Goal: Communication & Community: Answer question/provide support

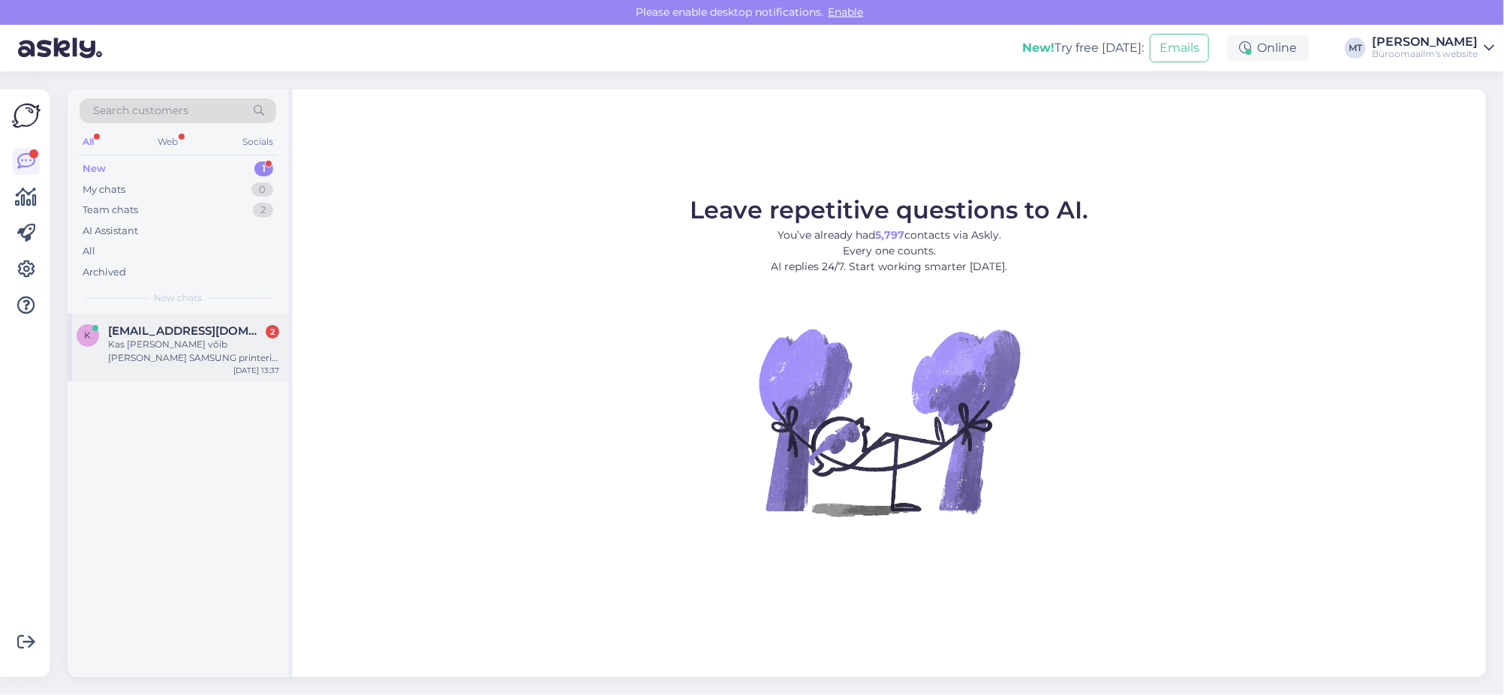
click at [125, 330] on span "[EMAIL_ADDRESS][DOMAIN_NAME]" at bounding box center [186, 331] width 156 height 14
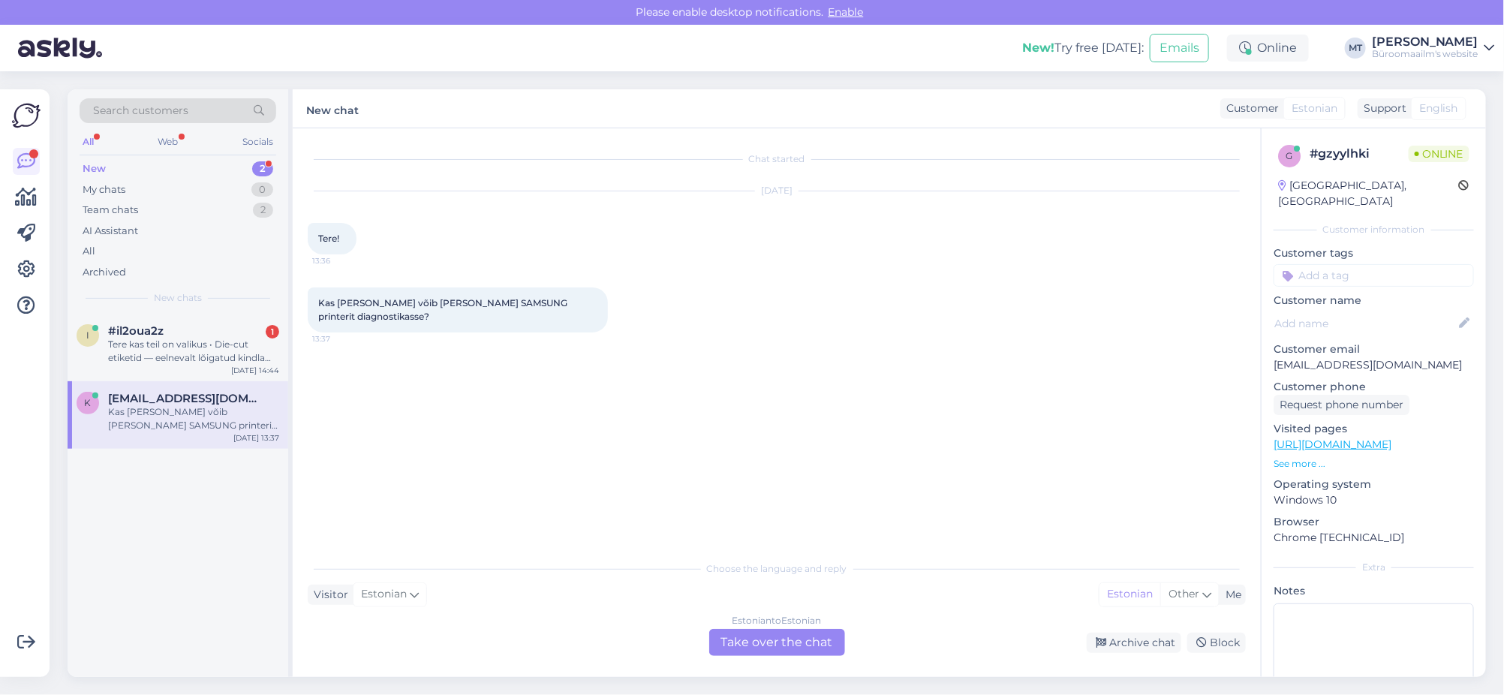
click at [89, 167] on div "New" at bounding box center [94, 168] width 23 height 15
click at [169, 350] on div "Tere kas teil on valikus • Die-cut etiketid — eelnevalt lõigatud kindla suuruse…" at bounding box center [193, 351] width 171 height 27
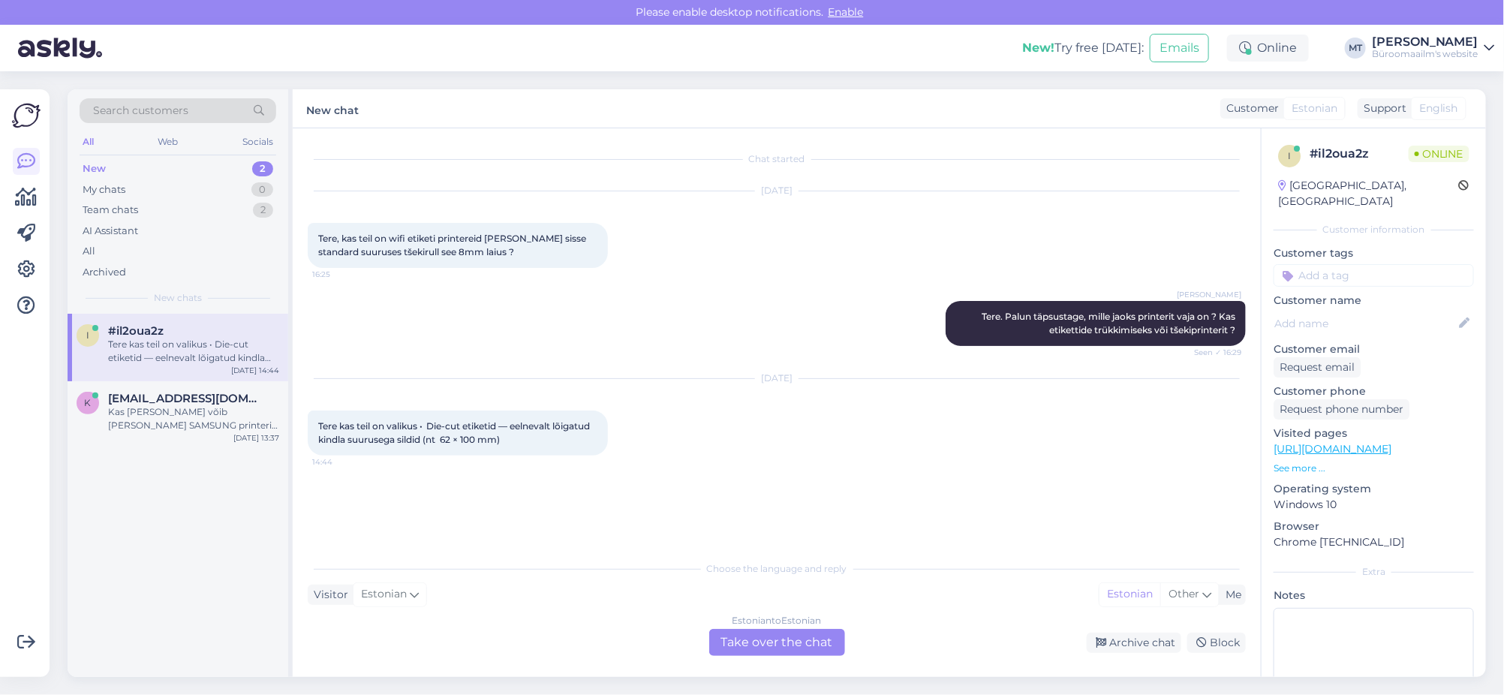
click at [761, 638] on div "Estonian to Estonian Take over the chat" at bounding box center [777, 642] width 136 height 27
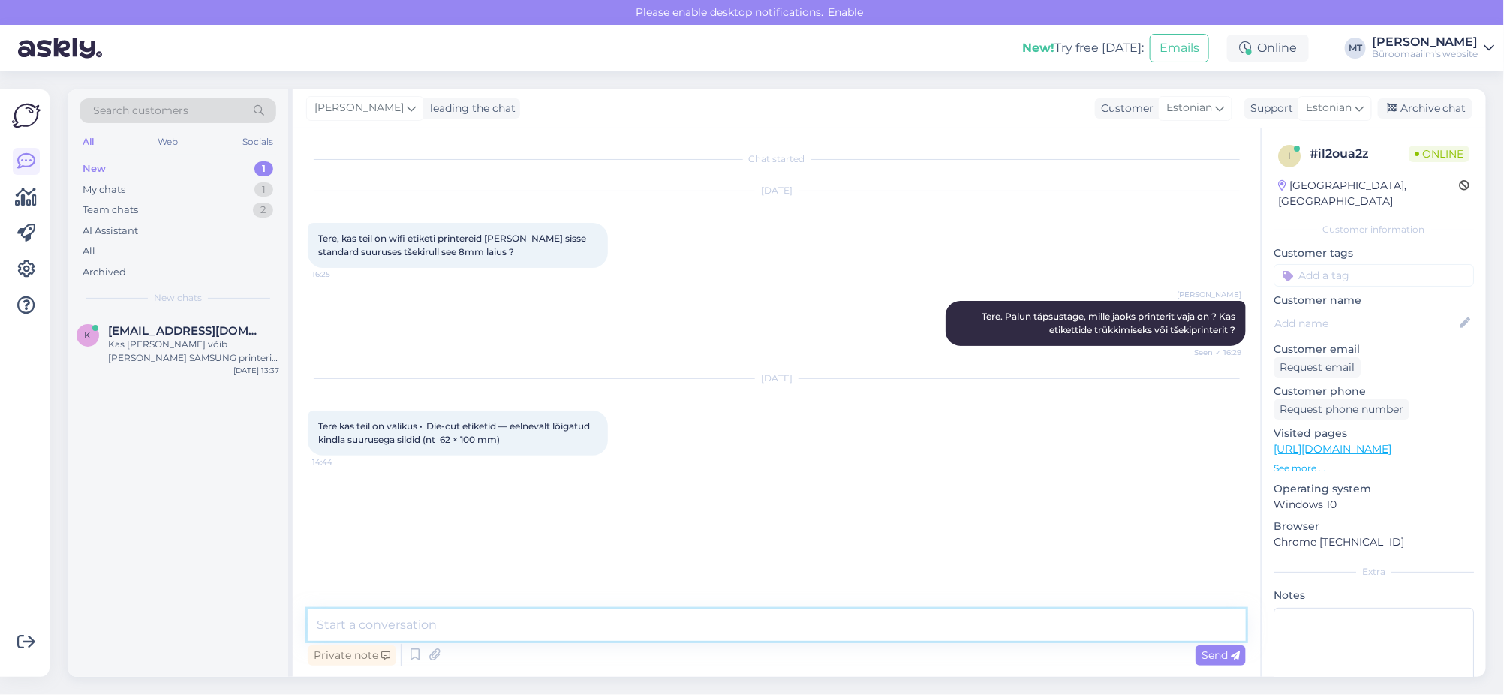
click at [427, 631] on textarea at bounding box center [777, 625] width 938 height 32
drag, startPoint x: 540, startPoint y: 437, endPoint x: 485, endPoint y: 443, distance: 55.8
click at [485, 443] on span "Tere kas teil on valikus • Die-cut etiketid — eelnevalt lõigatud kindla suuruse…" at bounding box center [455, 432] width 274 height 25
copy span "62 × 100 mm"
click at [370, 628] on textarea "Tere." at bounding box center [777, 625] width 938 height 32
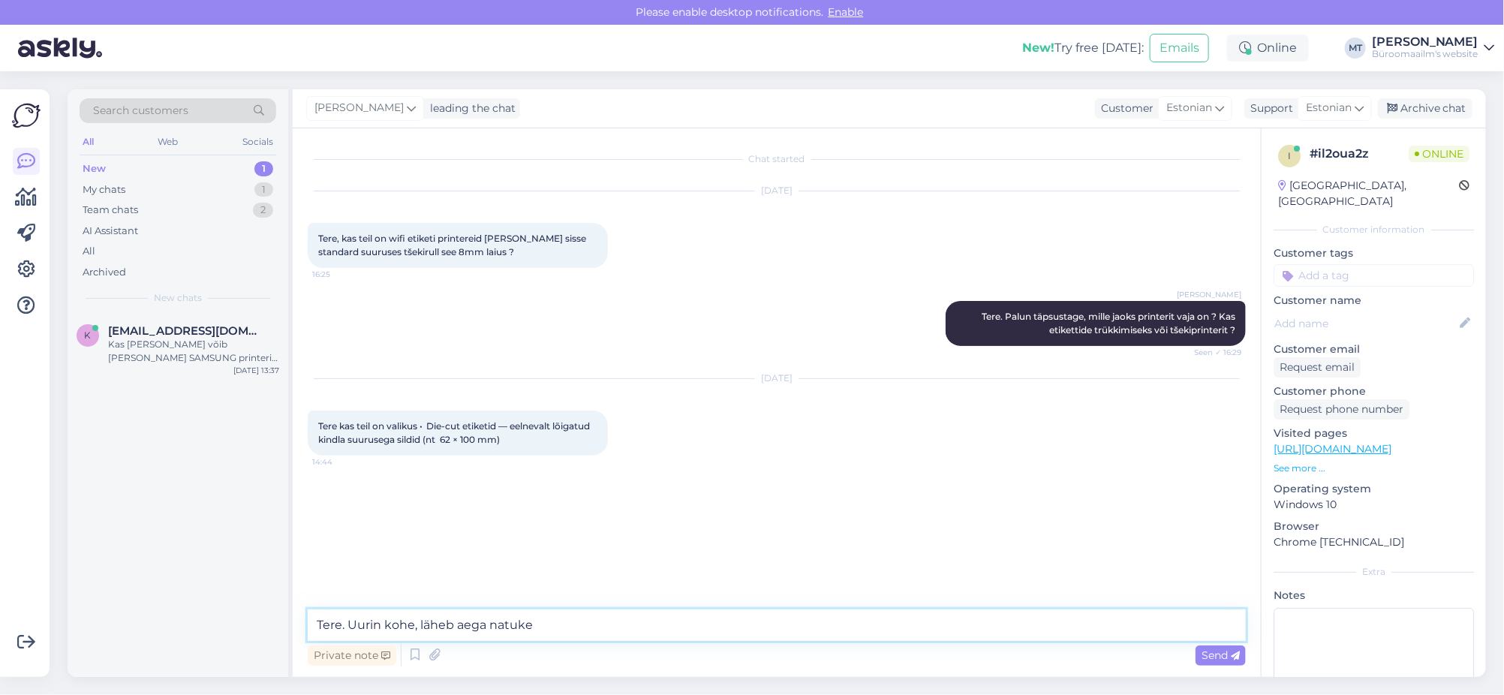
type textarea "Tere. Uurin kohe, läheb aega natuke."
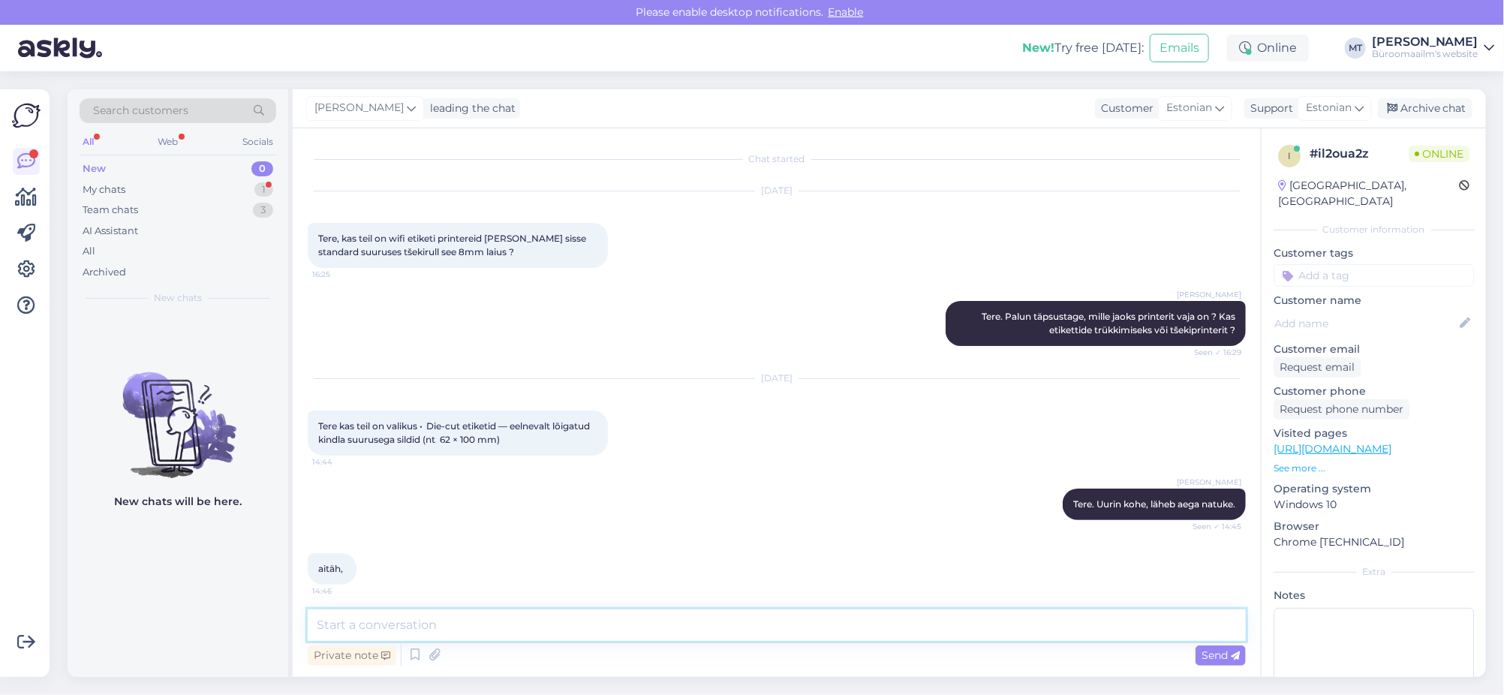
scroll to position [5, 0]
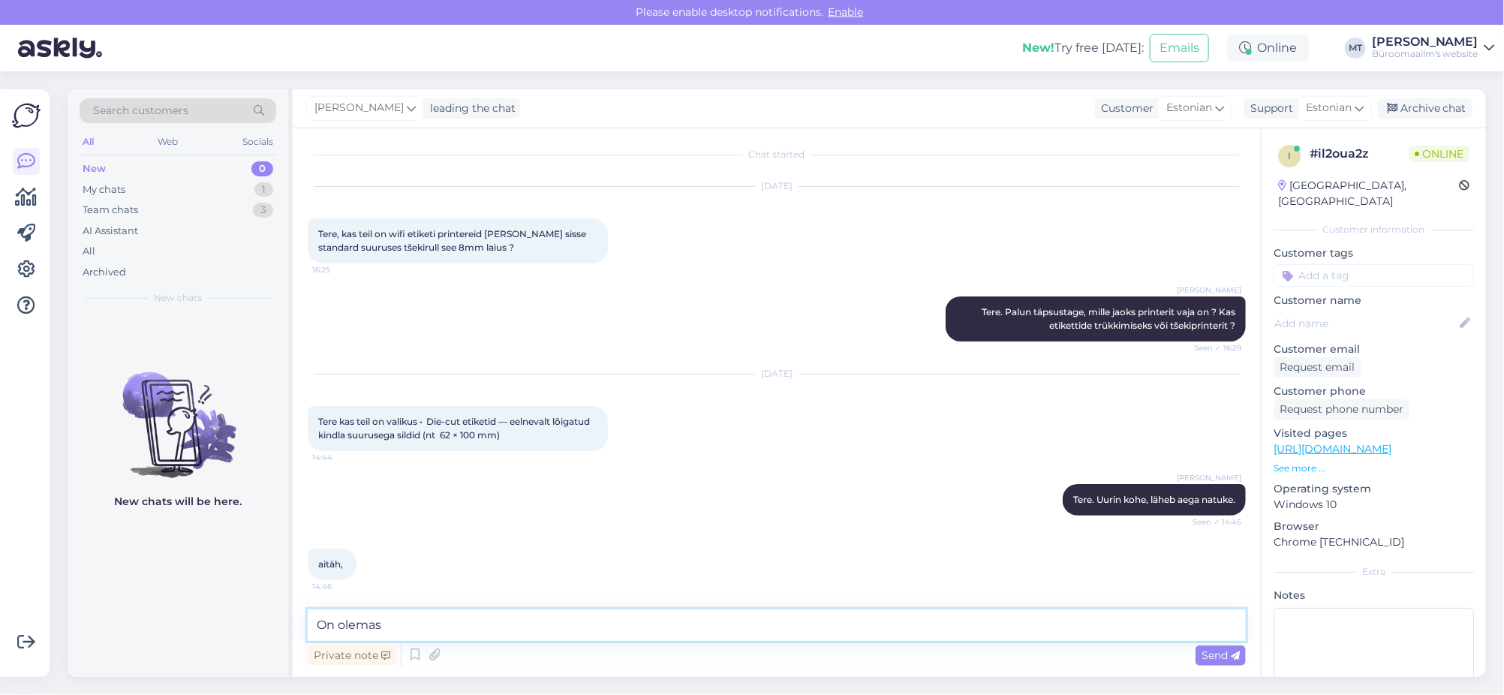
paste textarea "https://www.byroomaailm.ee/kontoritehnika/etiketiprinterid/brother-dk-lindid/kl…"
type textarea "On olemas https://www.byroomaailm.ee/kontoritehnika/etiketiprinterid/brother-dk…"
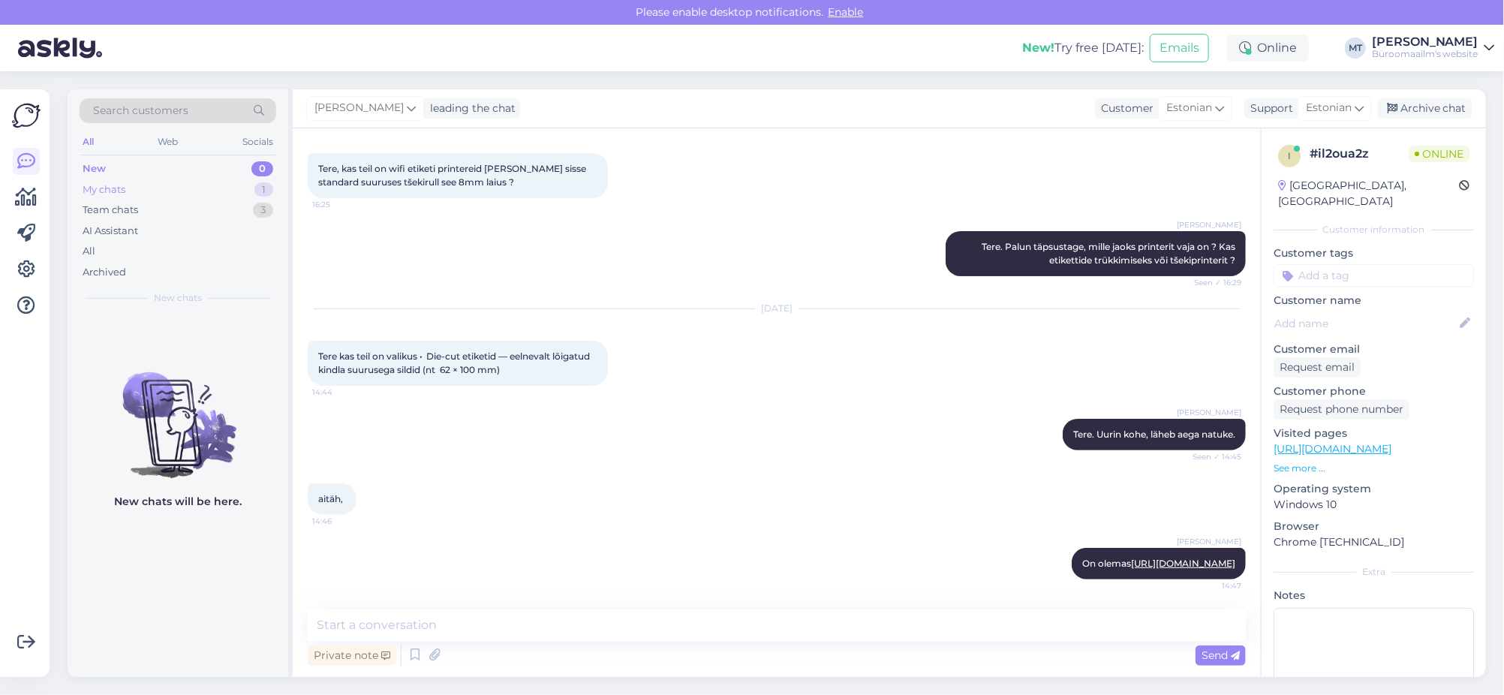
click at [123, 188] on div "My chats" at bounding box center [104, 189] width 43 height 15
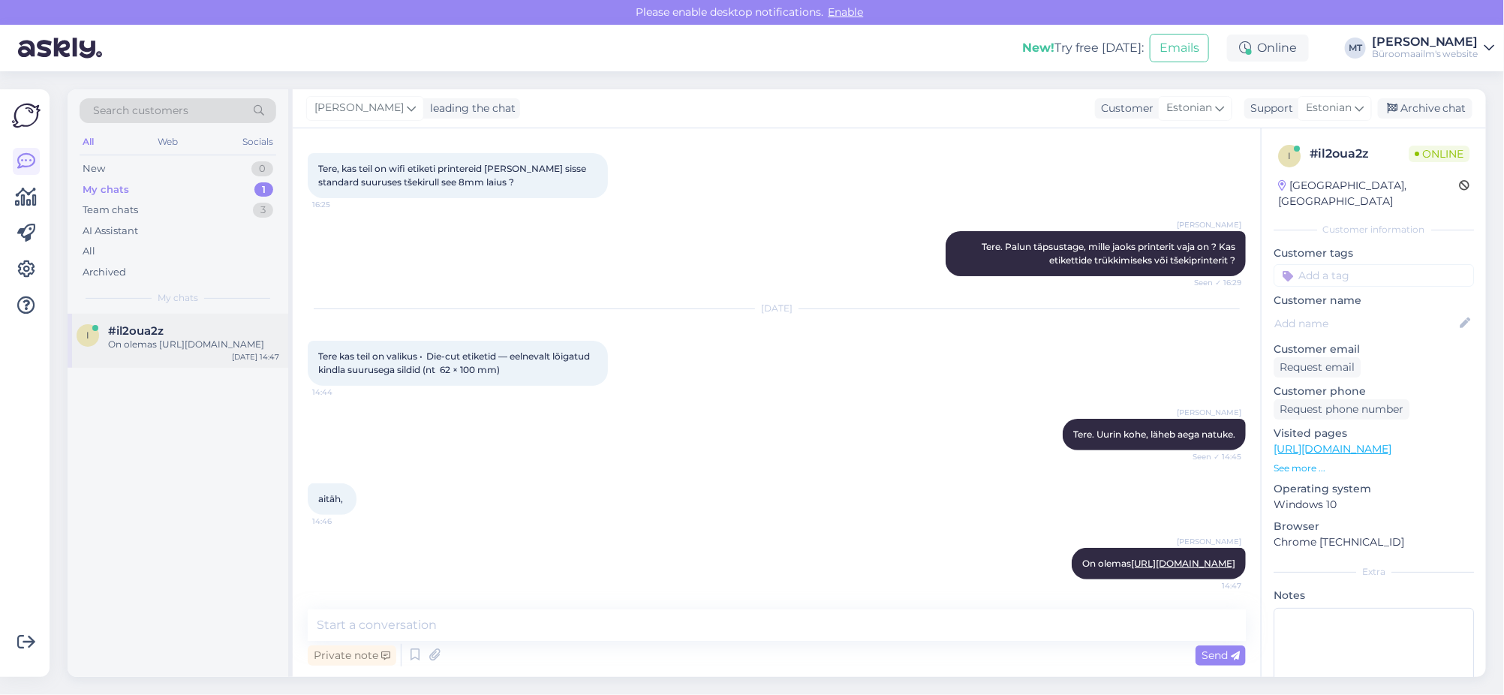
click at [134, 347] on div "On olemas https://www.byroomaailm.ee/kontoritehnika/etiketiprinterid/brother-dk…" at bounding box center [193, 345] width 171 height 14
click at [122, 215] on div "Team chats" at bounding box center [111, 210] width 56 height 15
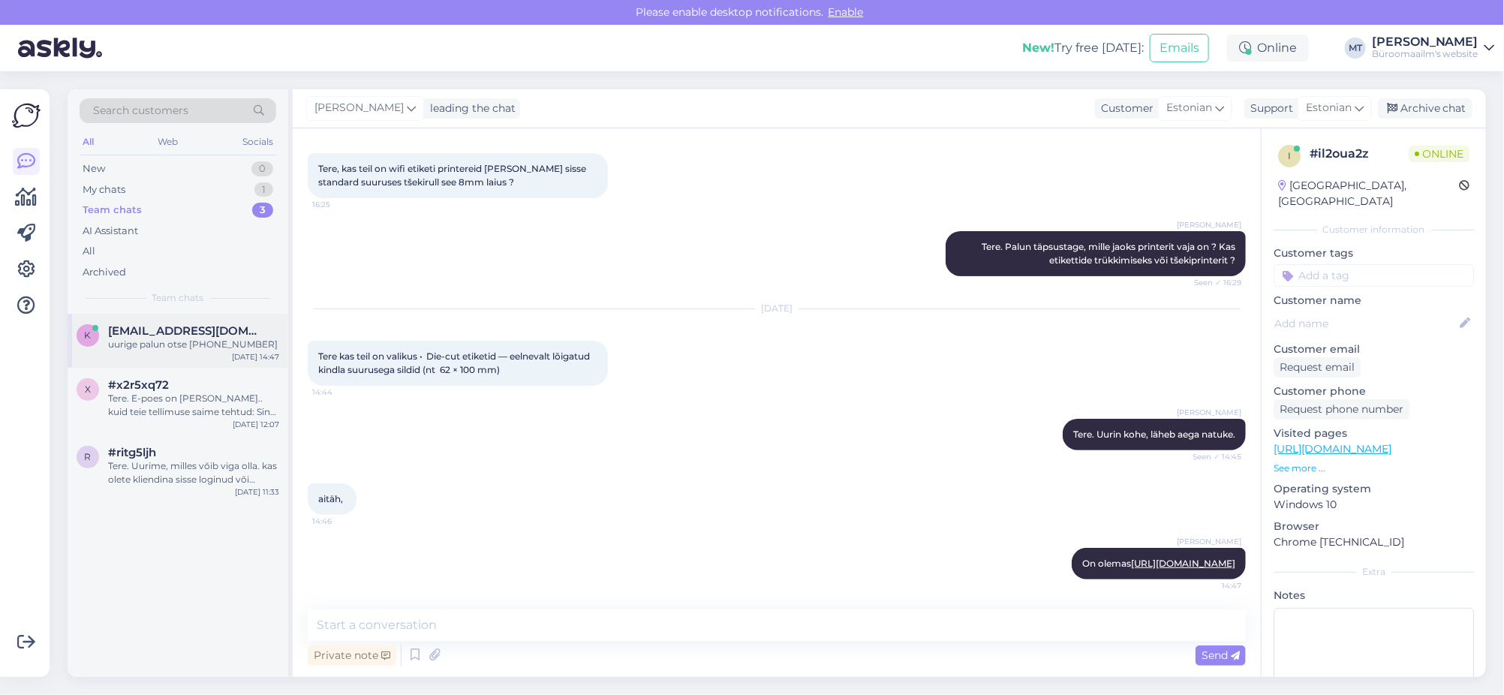
click at [162, 332] on span "kartkorge@gmail.com" at bounding box center [186, 331] width 156 height 14
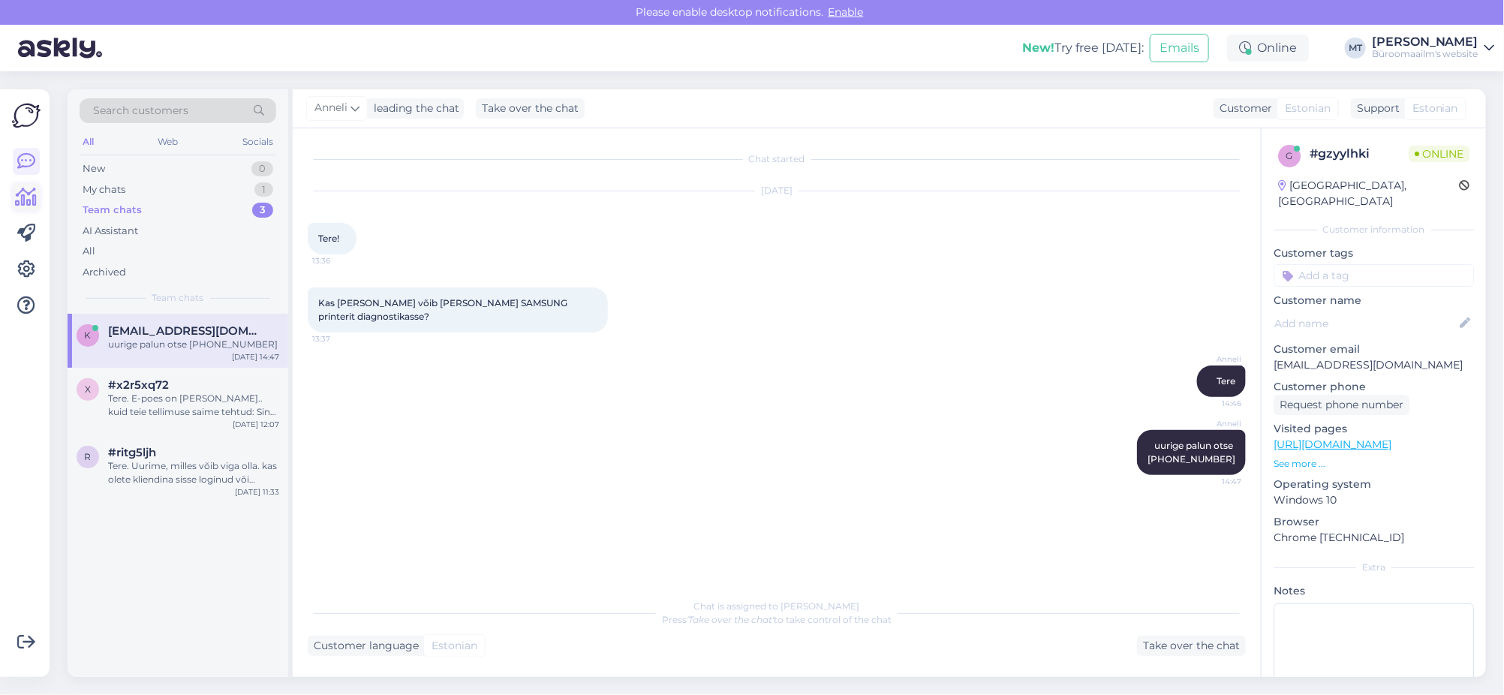
click at [19, 202] on icon at bounding box center [27, 197] width 22 height 18
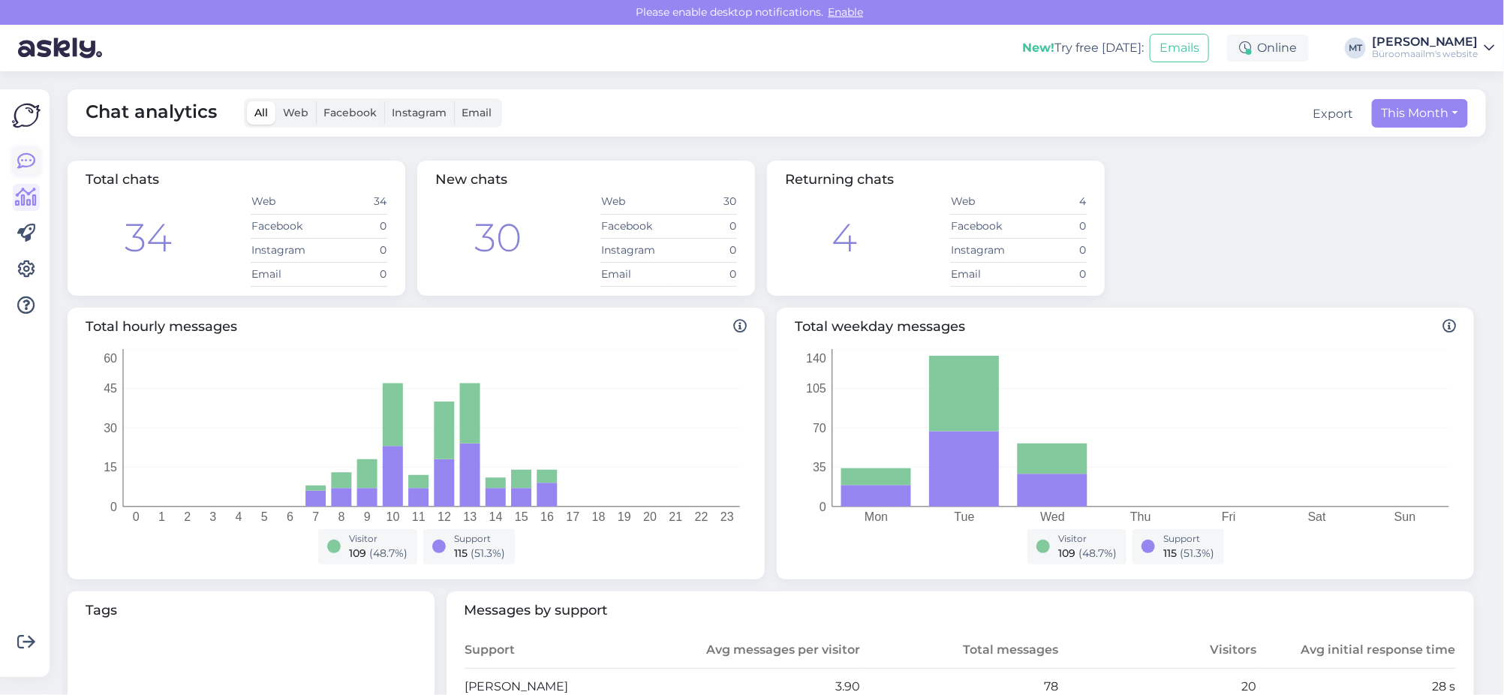
click at [38, 166] on link at bounding box center [26, 161] width 27 height 27
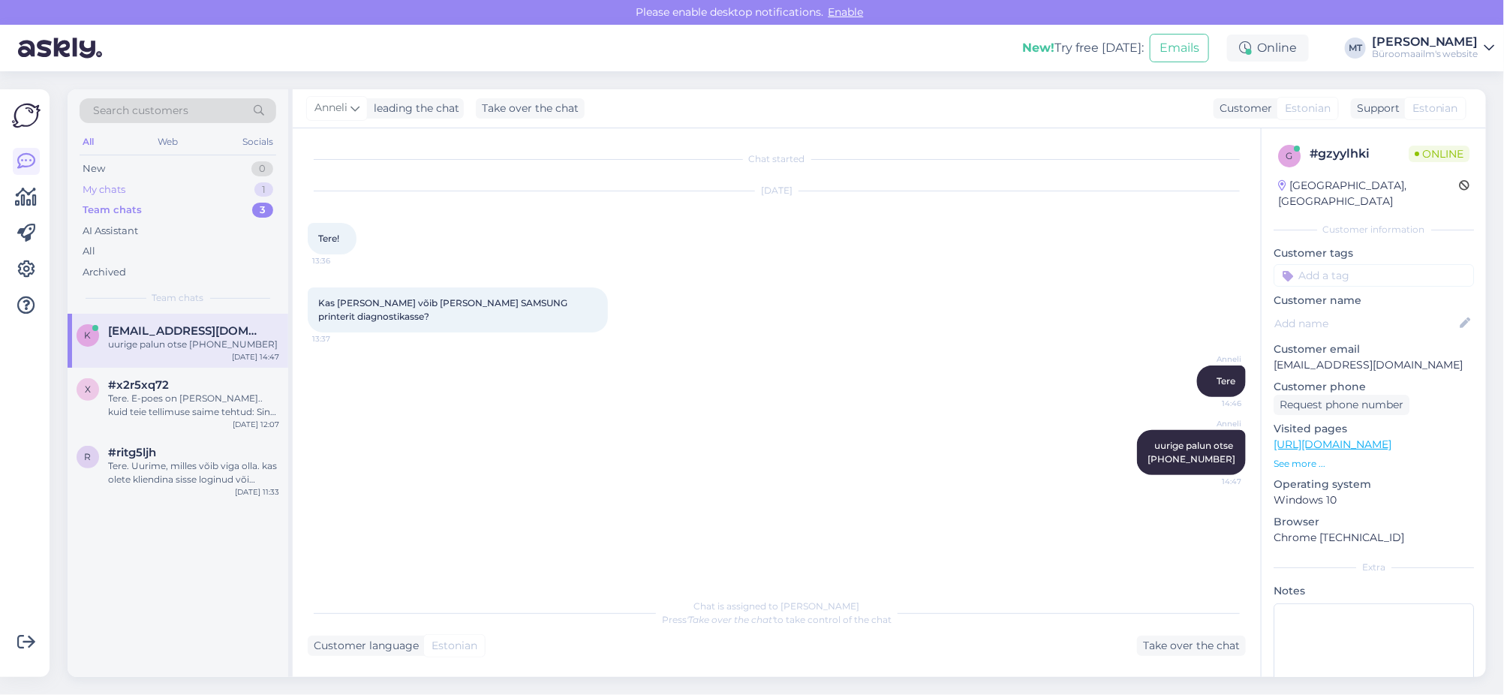
click at [105, 184] on div "My chats" at bounding box center [104, 189] width 43 height 15
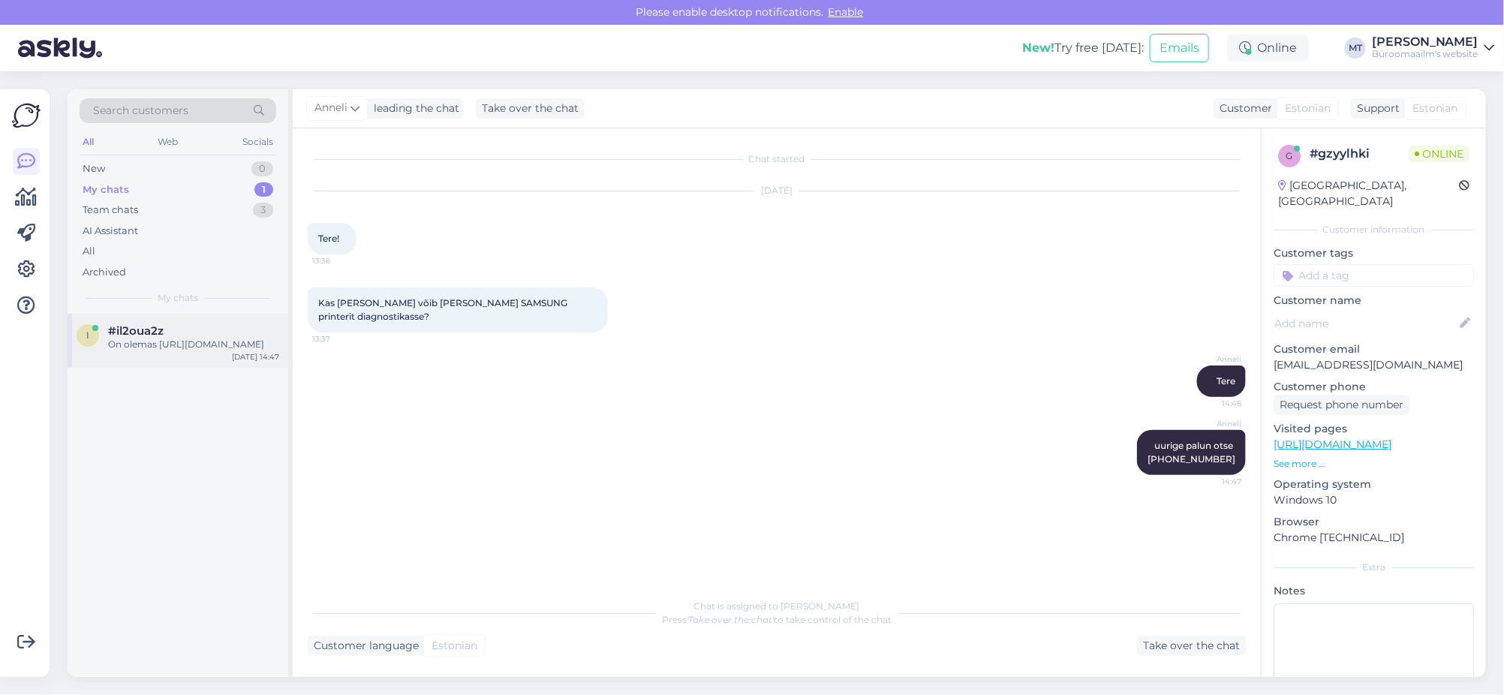
click at [122, 350] on div "On olemas https://www.byroomaailm.ee/kontoritehnika/etiketiprinterid/brother-dk…" at bounding box center [193, 345] width 171 height 14
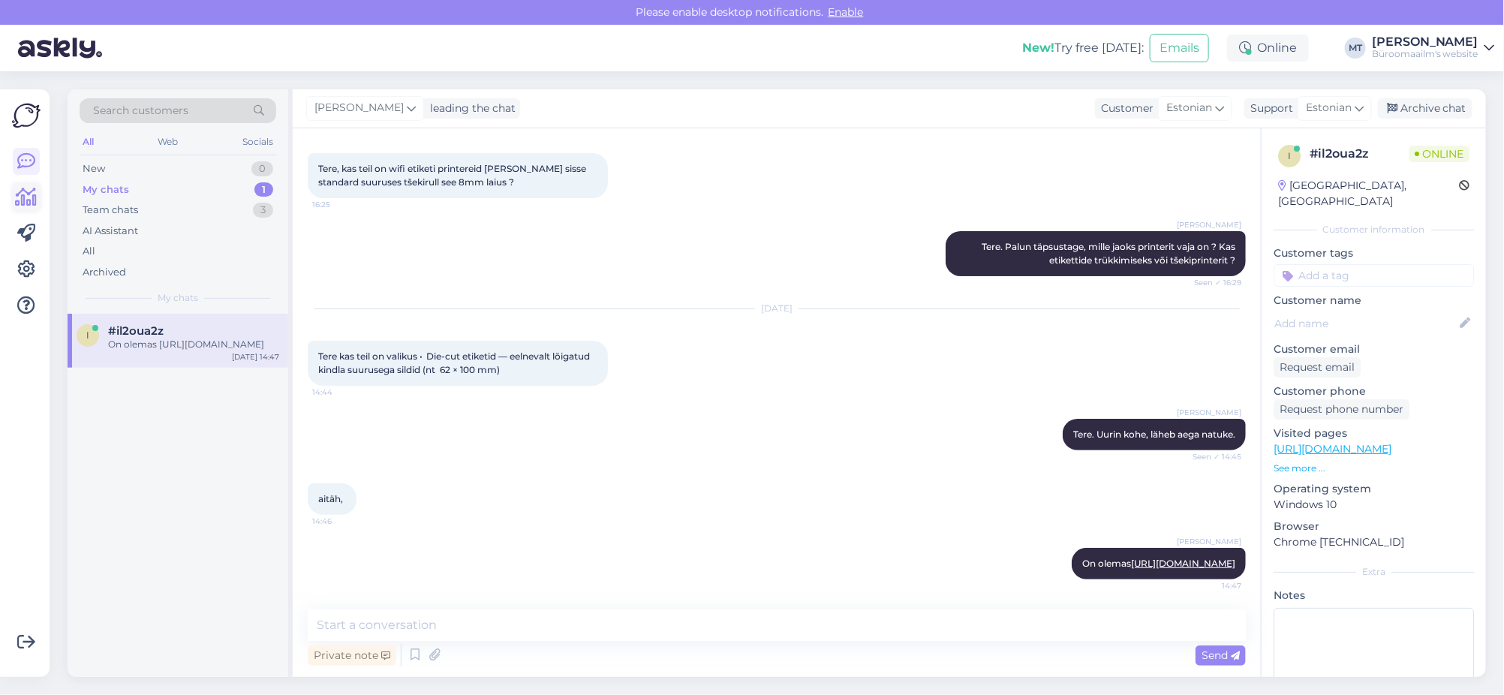
click at [25, 203] on icon at bounding box center [27, 197] width 22 height 18
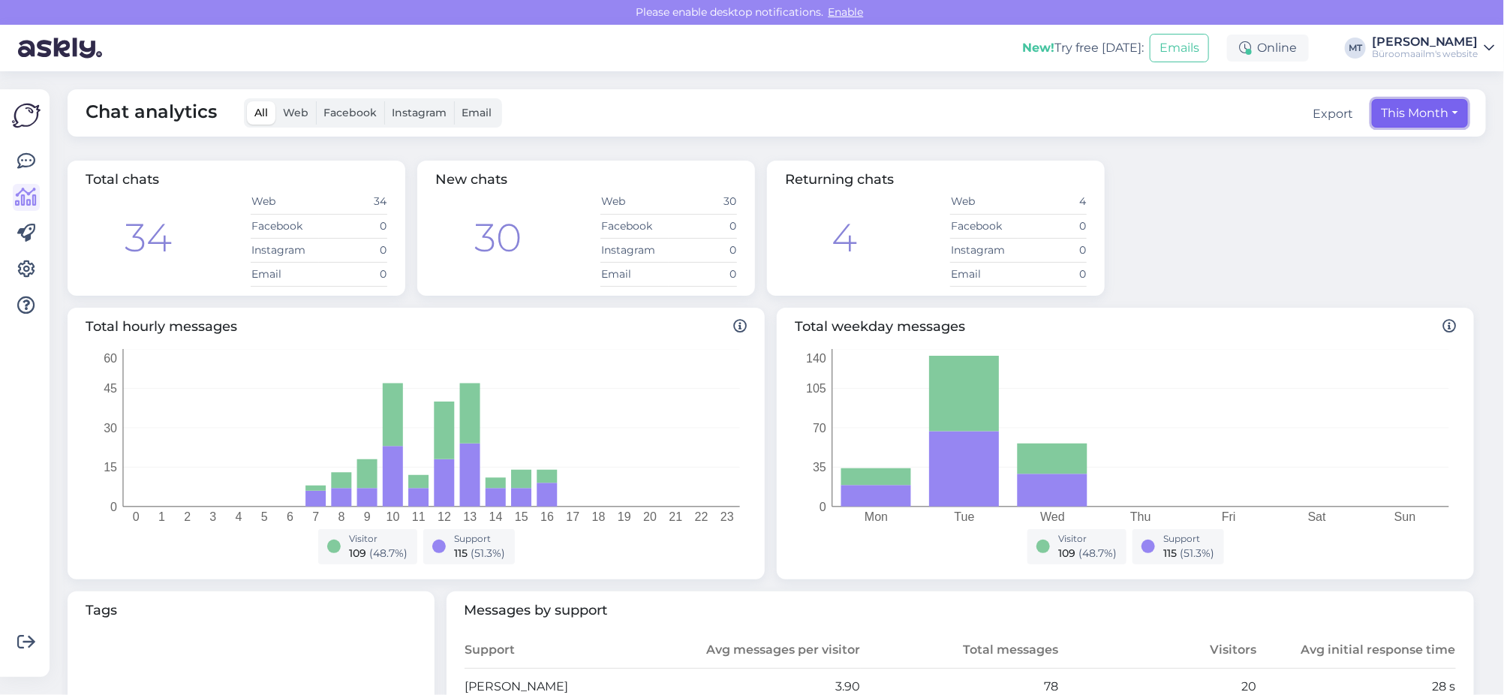
click at [1388, 119] on button "This Month" at bounding box center [1420, 113] width 96 height 29
select select "8"
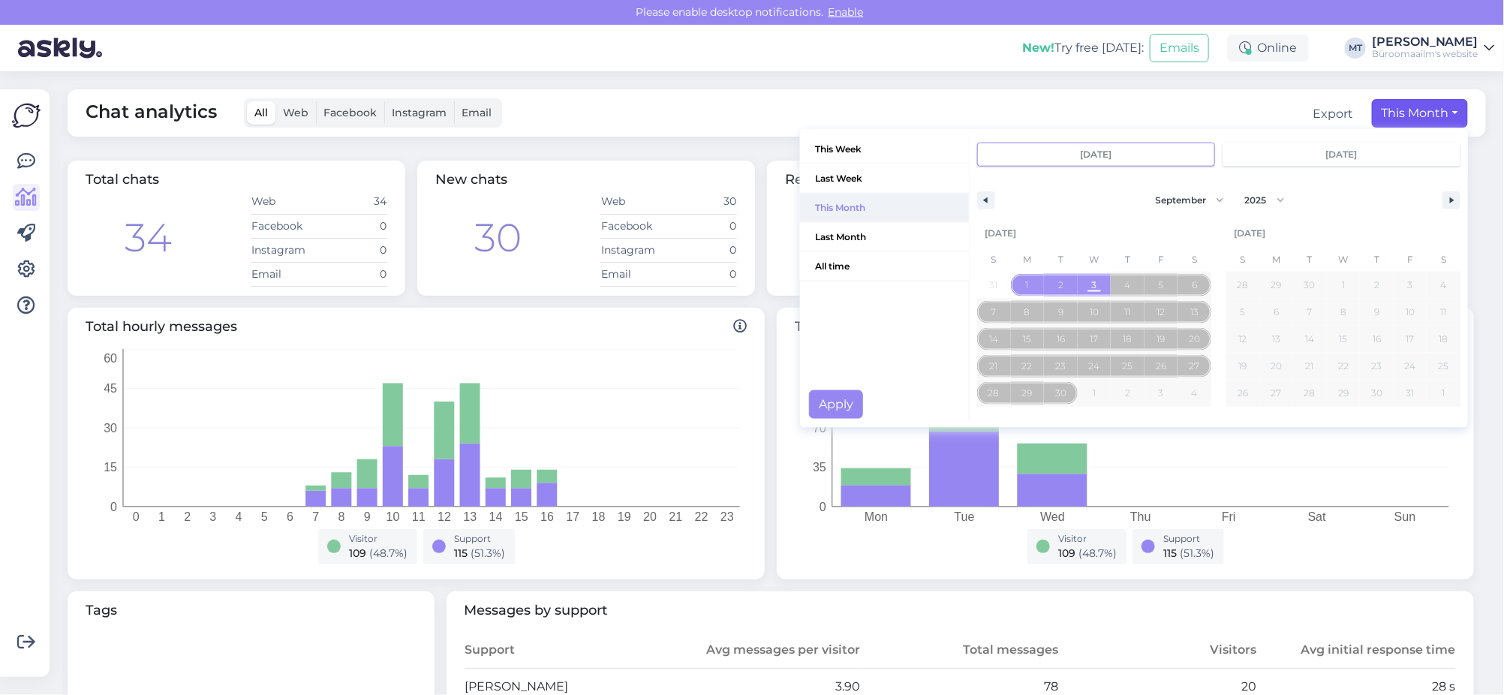
click at [816, 204] on span "This Month" at bounding box center [884, 208] width 169 height 29
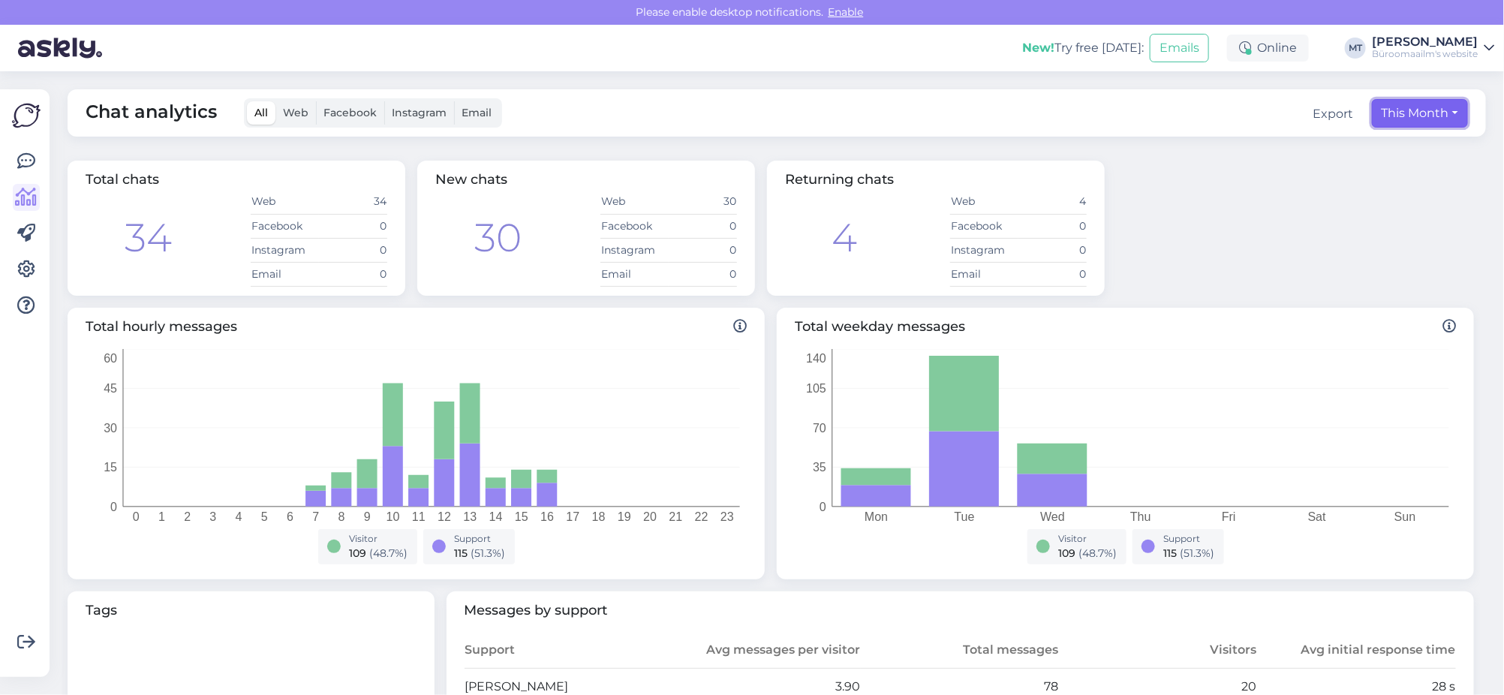
click at [1390, 109] on button "This Month" at bounding box center [1420, 113] width 96 height 29
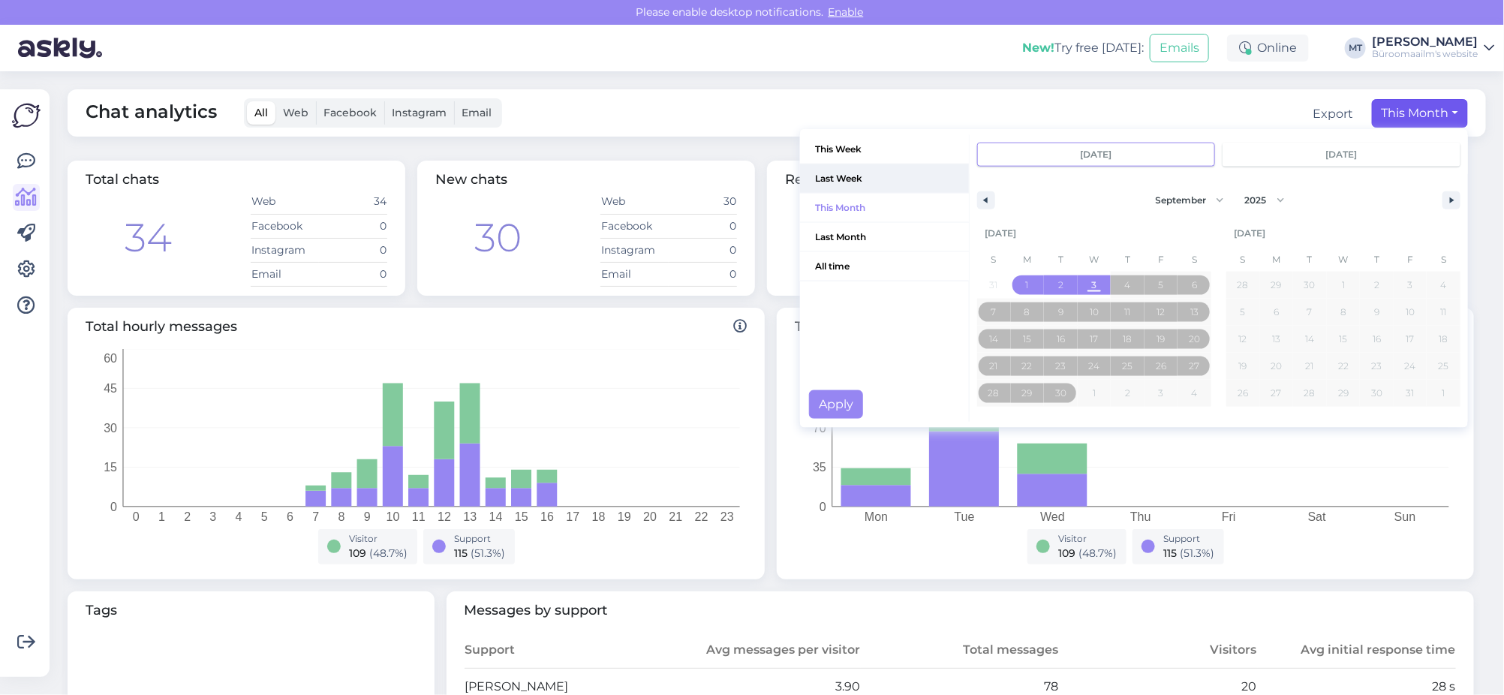
click at [821, 178] on span "Last Week" at bounding box center [884, 178] width 169 height 29
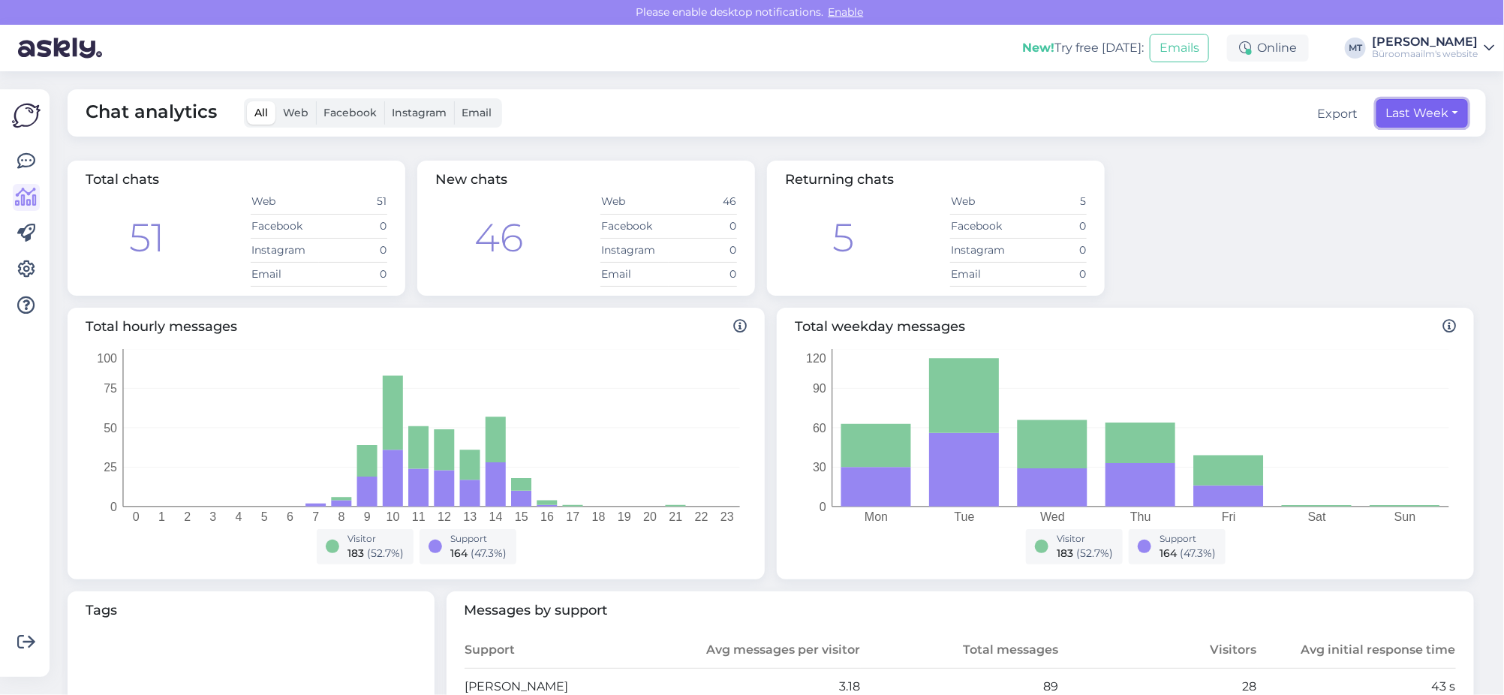
click at [1387, 115] on button "Last Week" at bounding box center [1422, 113] width 92 height 29
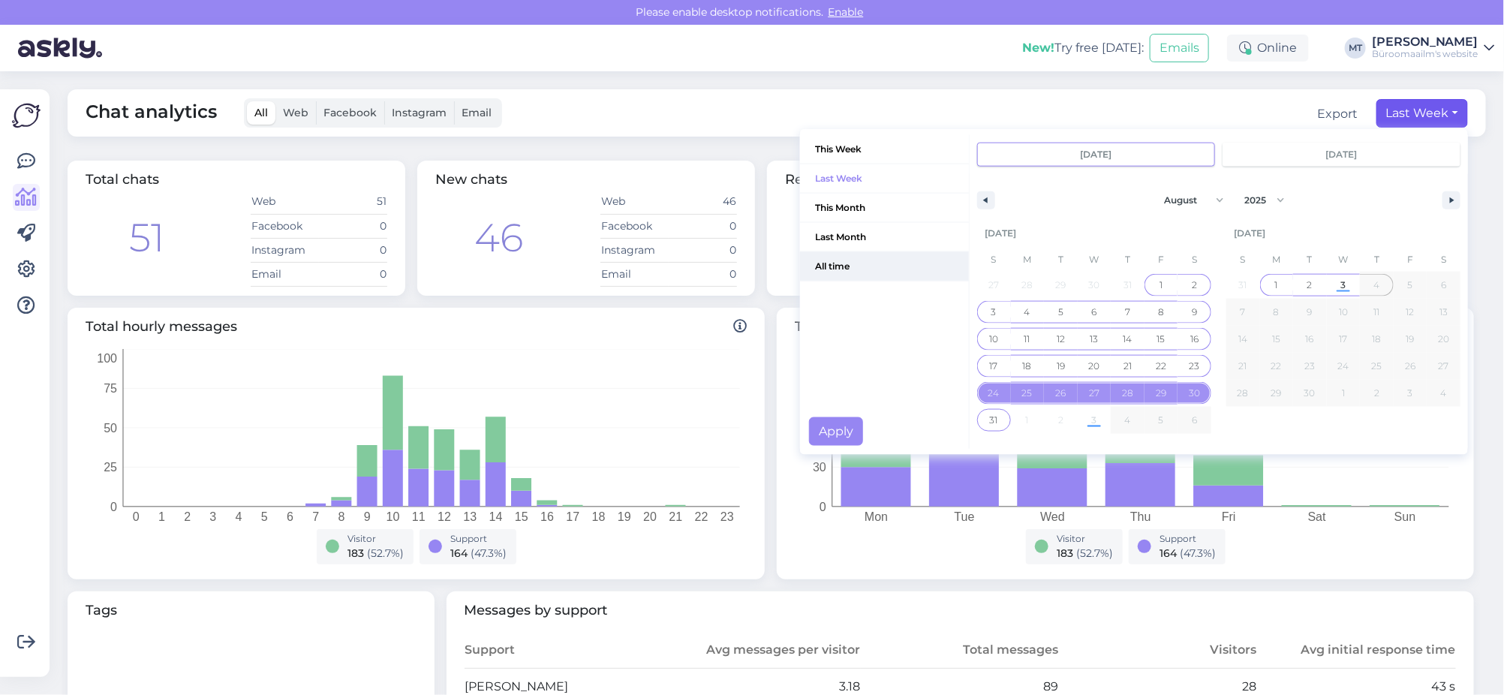
click at [813, 267] on span "All time" at bounding box center [884, 266] width 169 height 29
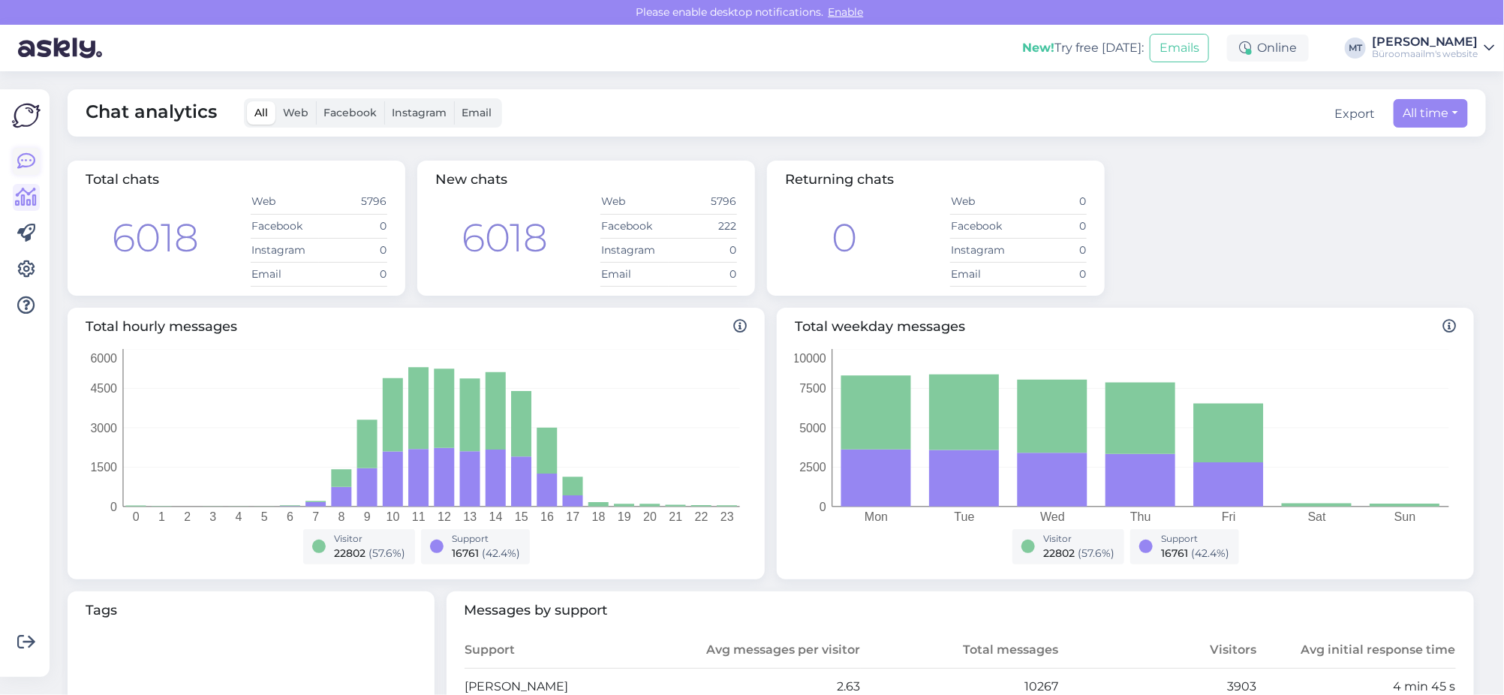
click at [32, 163] on icon at bounding box center [26, 161] width 18 height 18
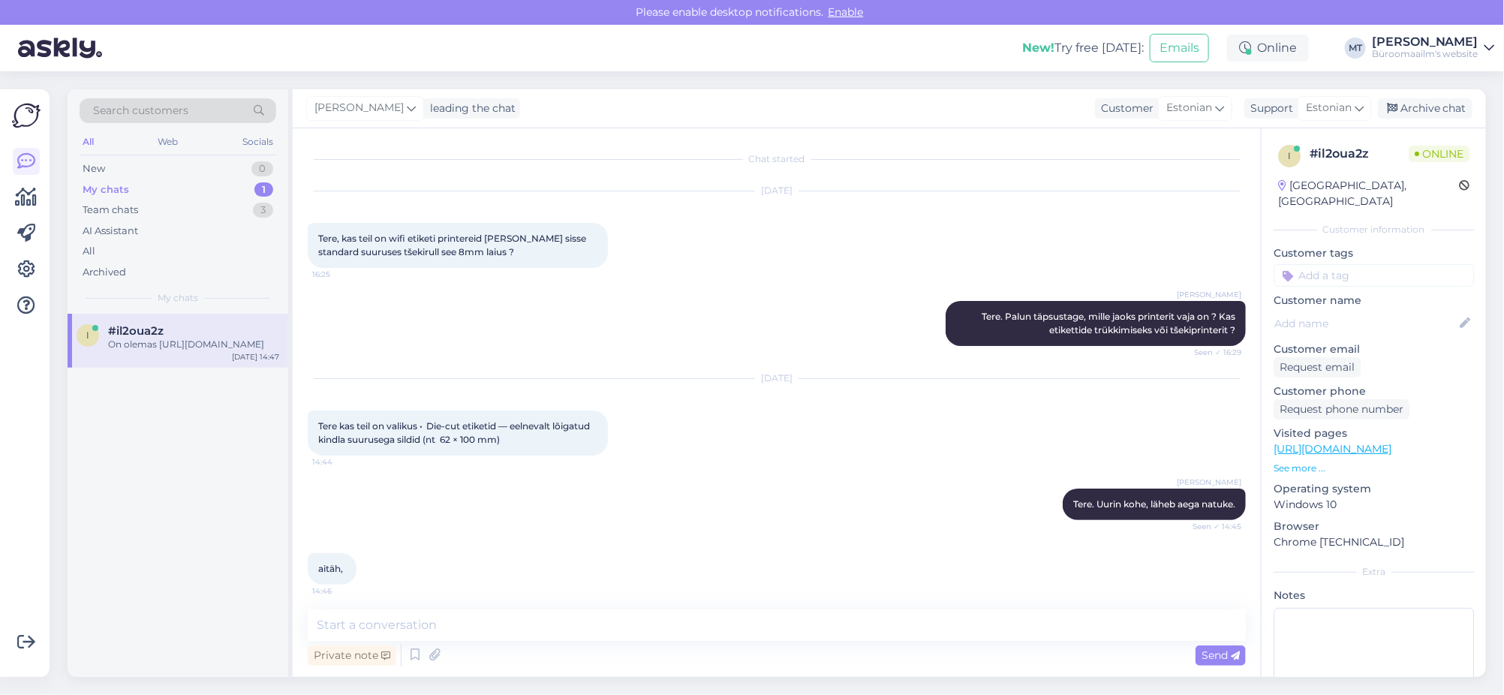
scroll to position [110, 0]
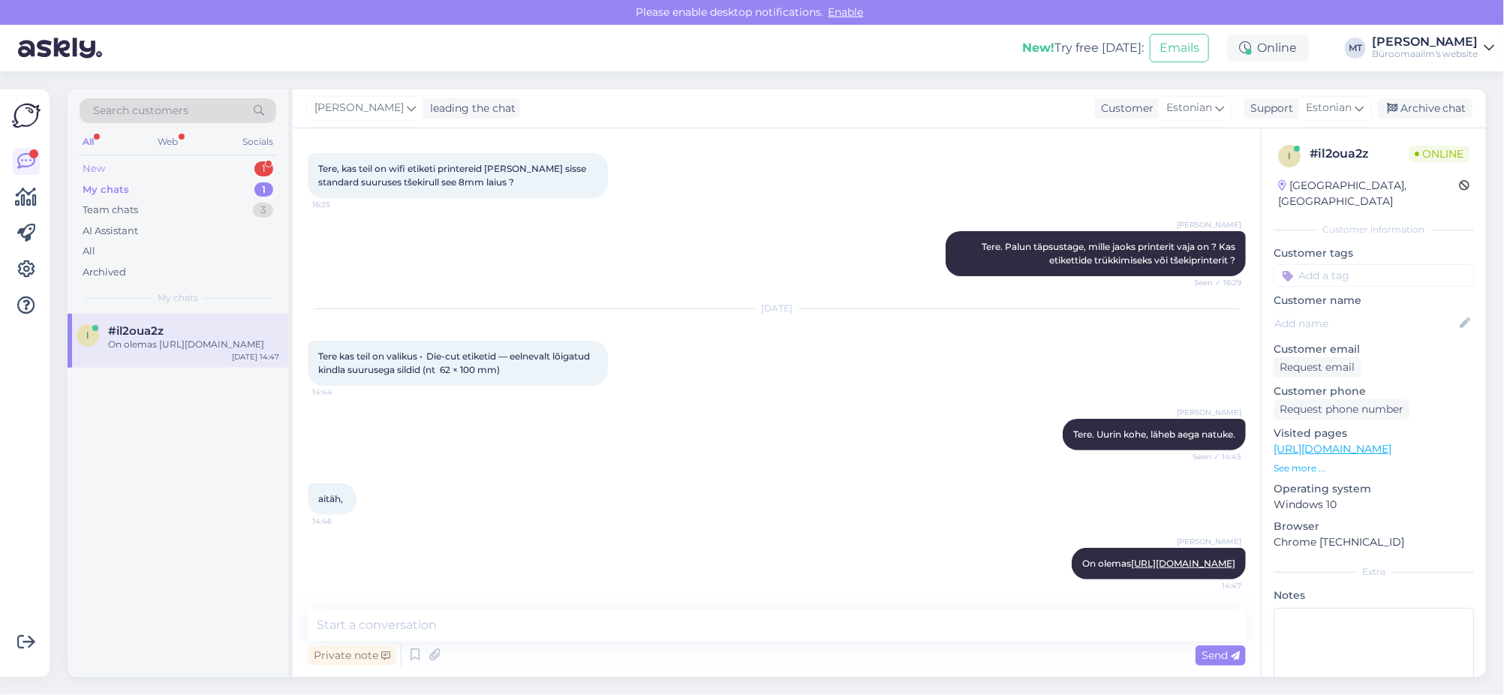
click at [95, 169] on div "New" at bounding box center [94, 168] width 23 height 15
click at [130, 341] on div "Kas teil on A5 suurusega värviliste kaunistustega paberit?" at bounding box center [193, 351] width 171 height 27
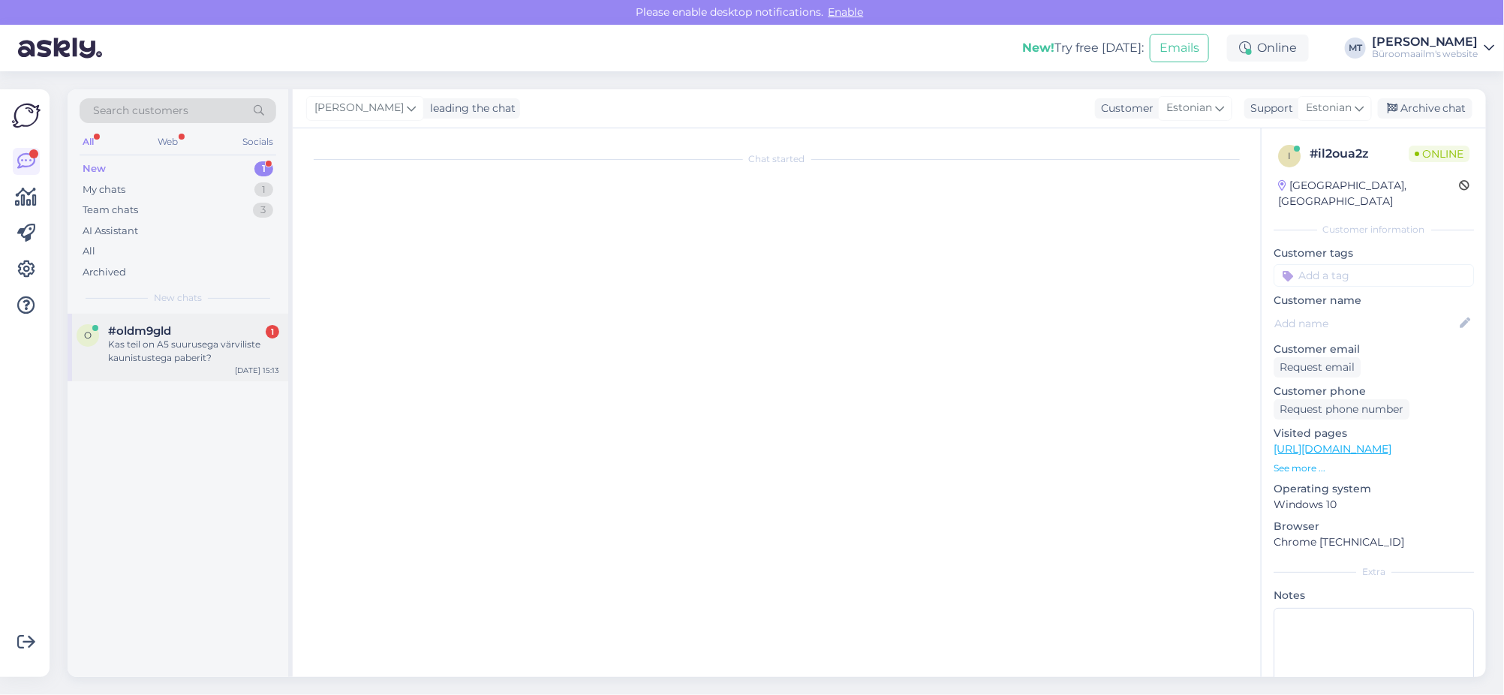
scroll to position [0, 0]
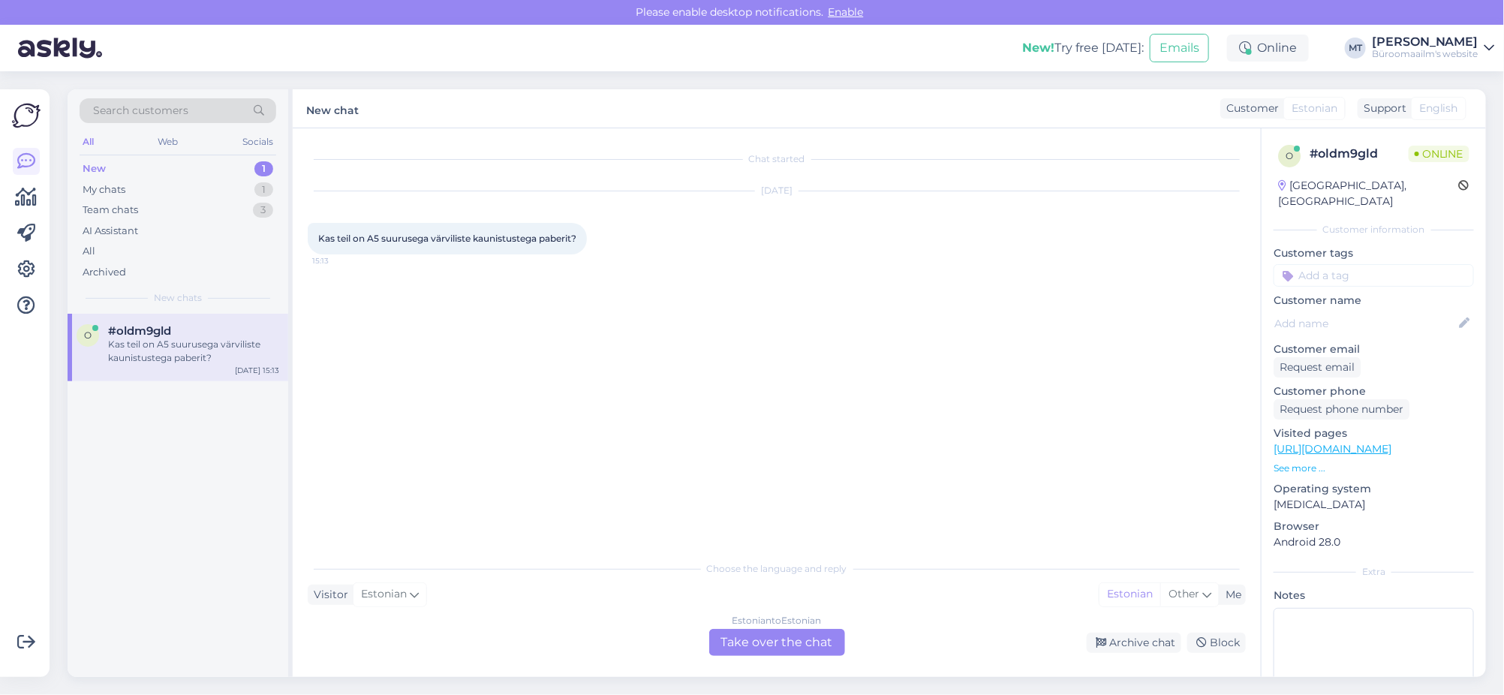
click at [813, 639] on div "Estonian to Estonian Take over the chat" at bounding box center [777, 642] width 136 height 27
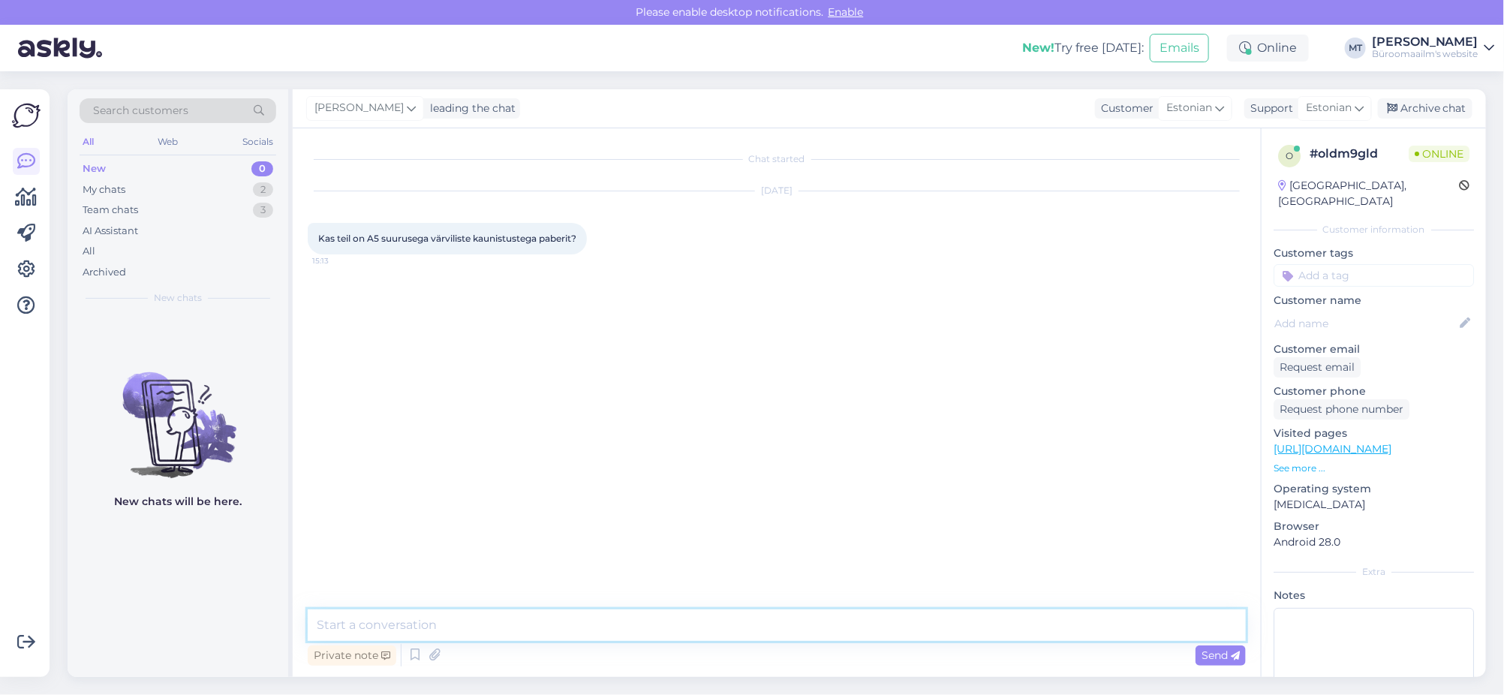
click at [472, 624] on textarea at bounding box center [777, 625] width 938 height 32
type textarea "Tere. A5 formaadis paberit ei ole pakkuda, ainult tavalist valget koopiapaberit."
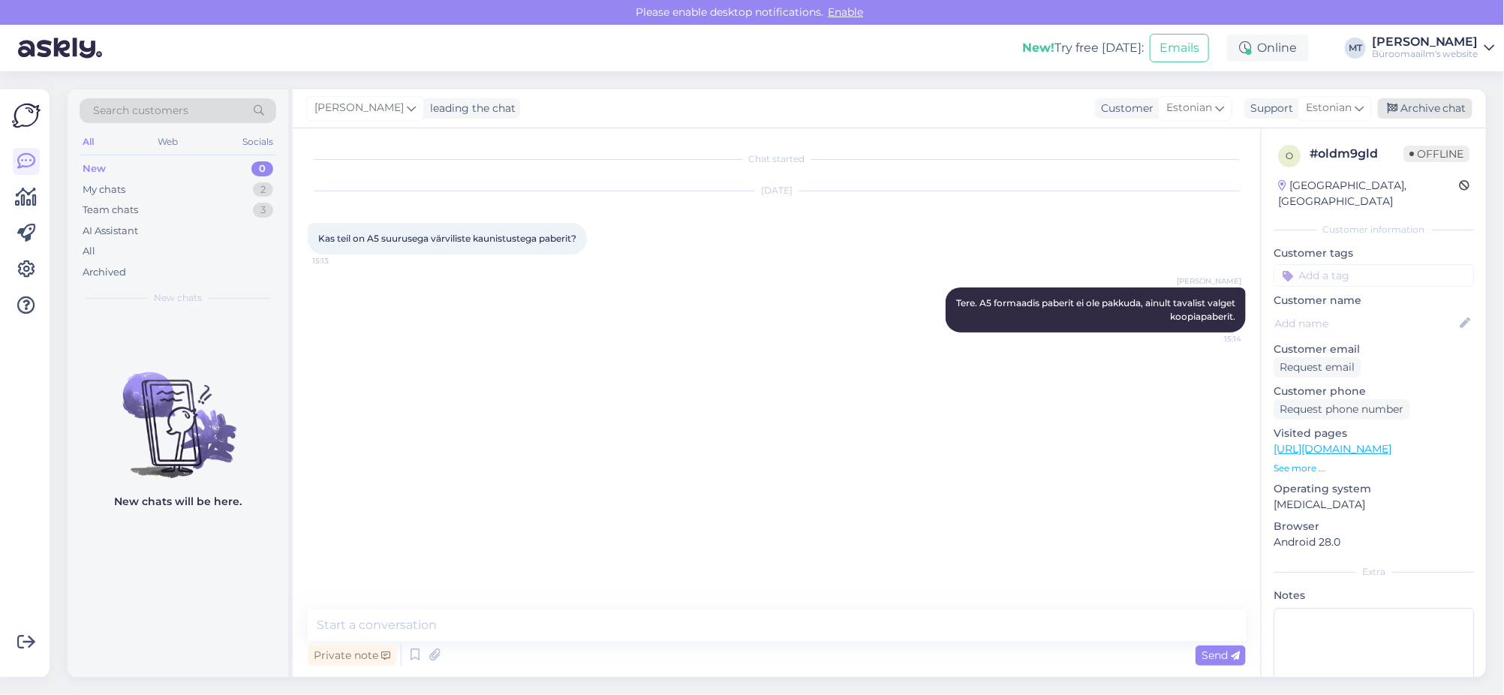
click at [1431, 104] on div "Archive chat" at bounding box center [1425, 108] width 95 height 20
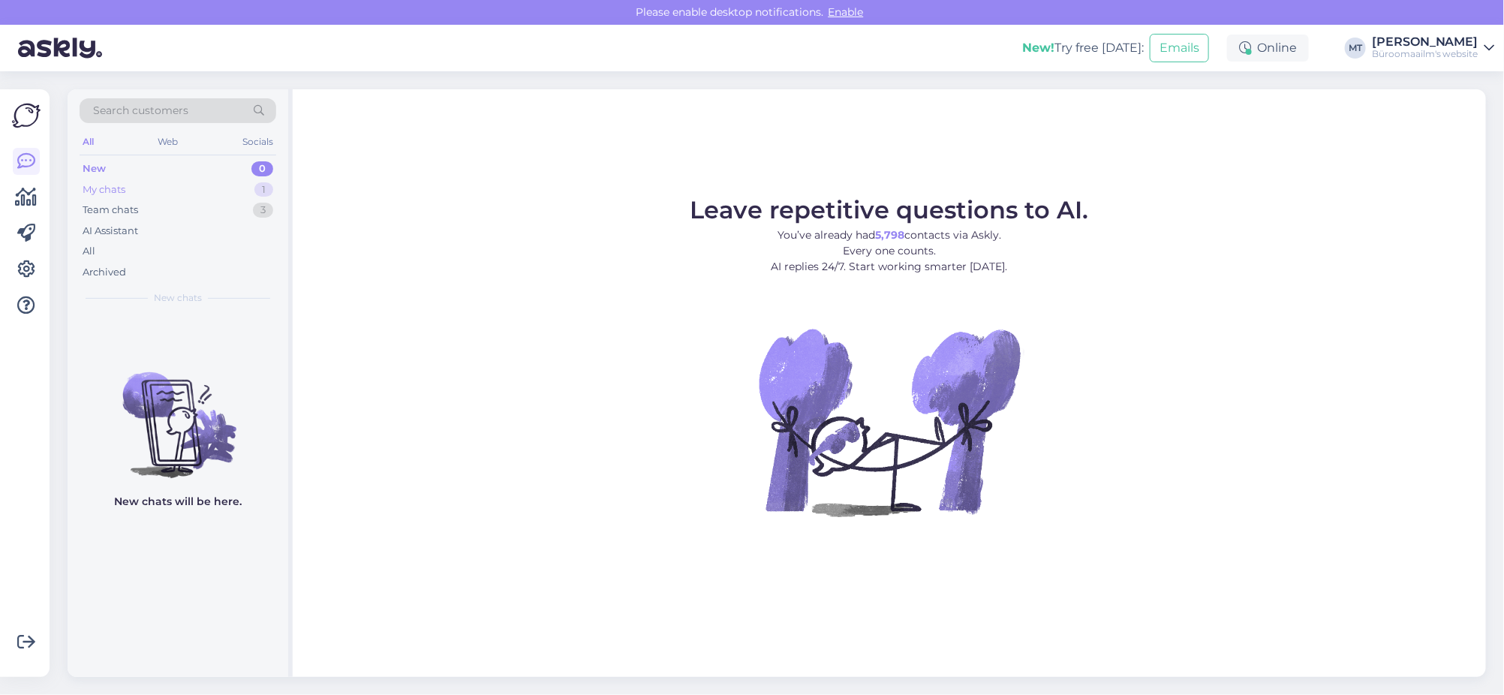
click at [108, 191] on div "My chats" at bounding box center [104, 189] width 43 height 15
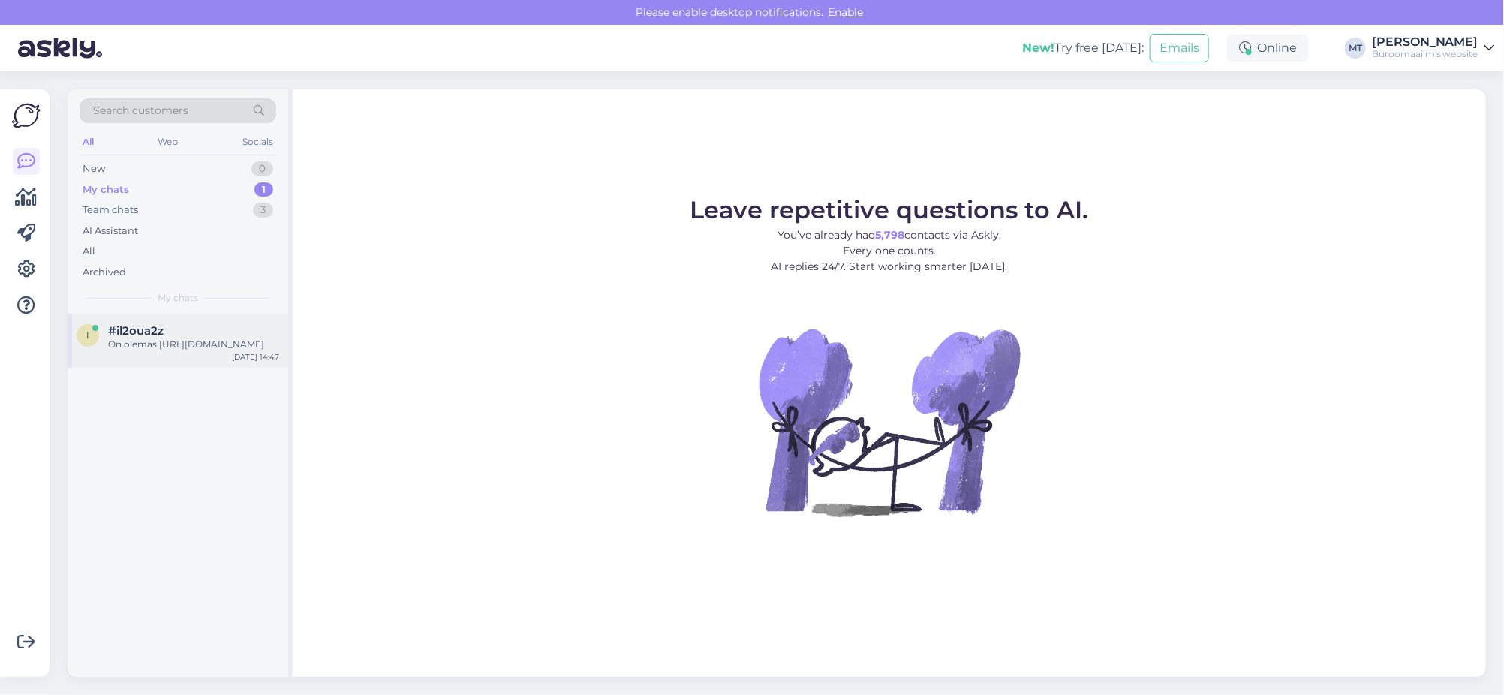
click at [125, 351] on div "On olemas [URL][DOMAIN_NAME]" at bounding box center [193, 345] width 171 height 14
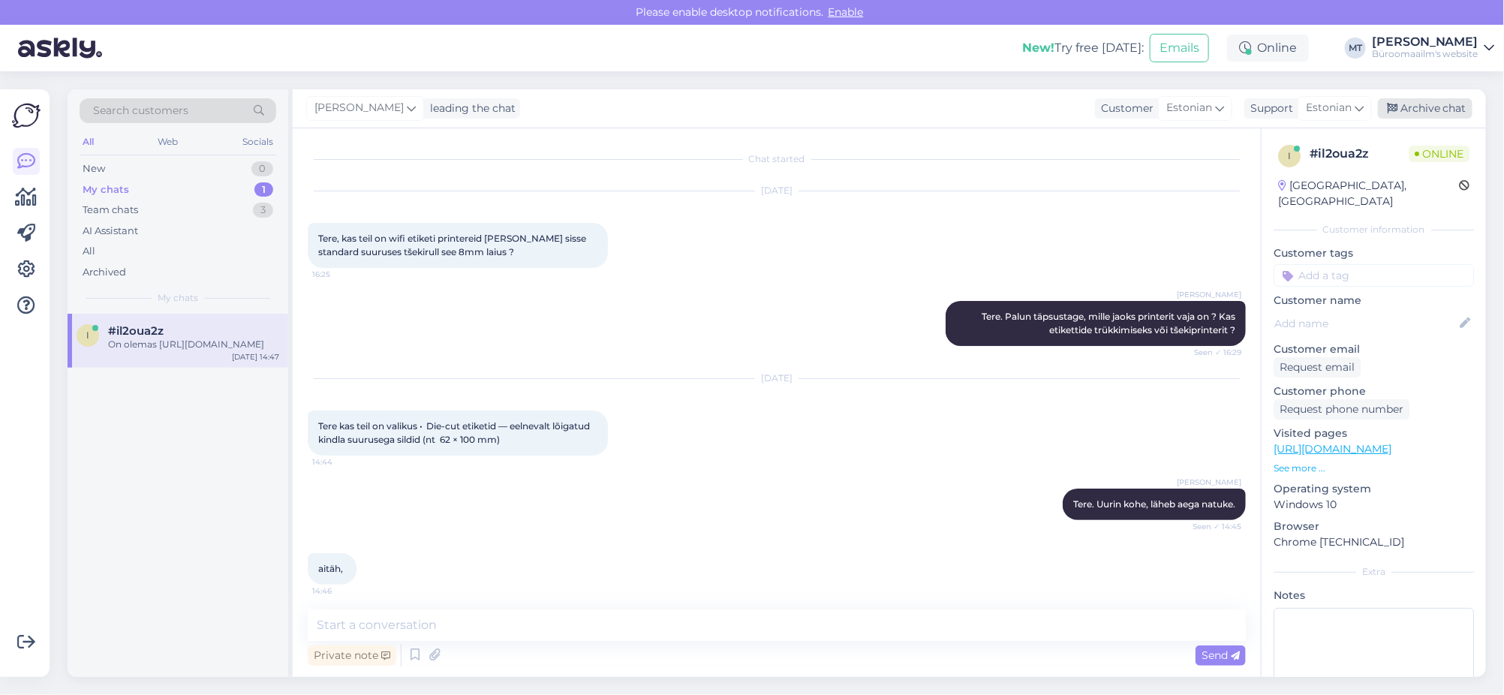
click at [1414, 104] on div "Archive chat" at bounding box center [1425, 108] width 95 height 20
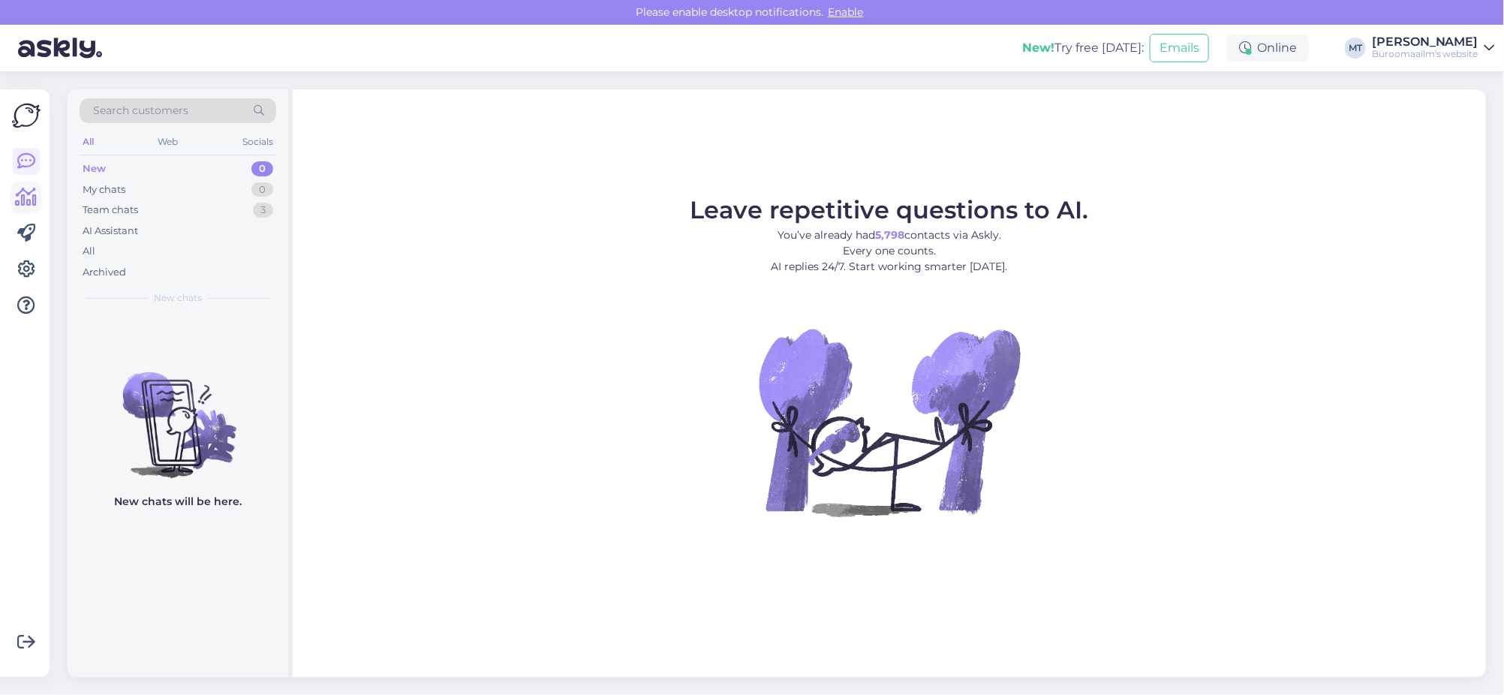
click at [24, 192] on icon at bounding box center [27, 197] width 22 height 18
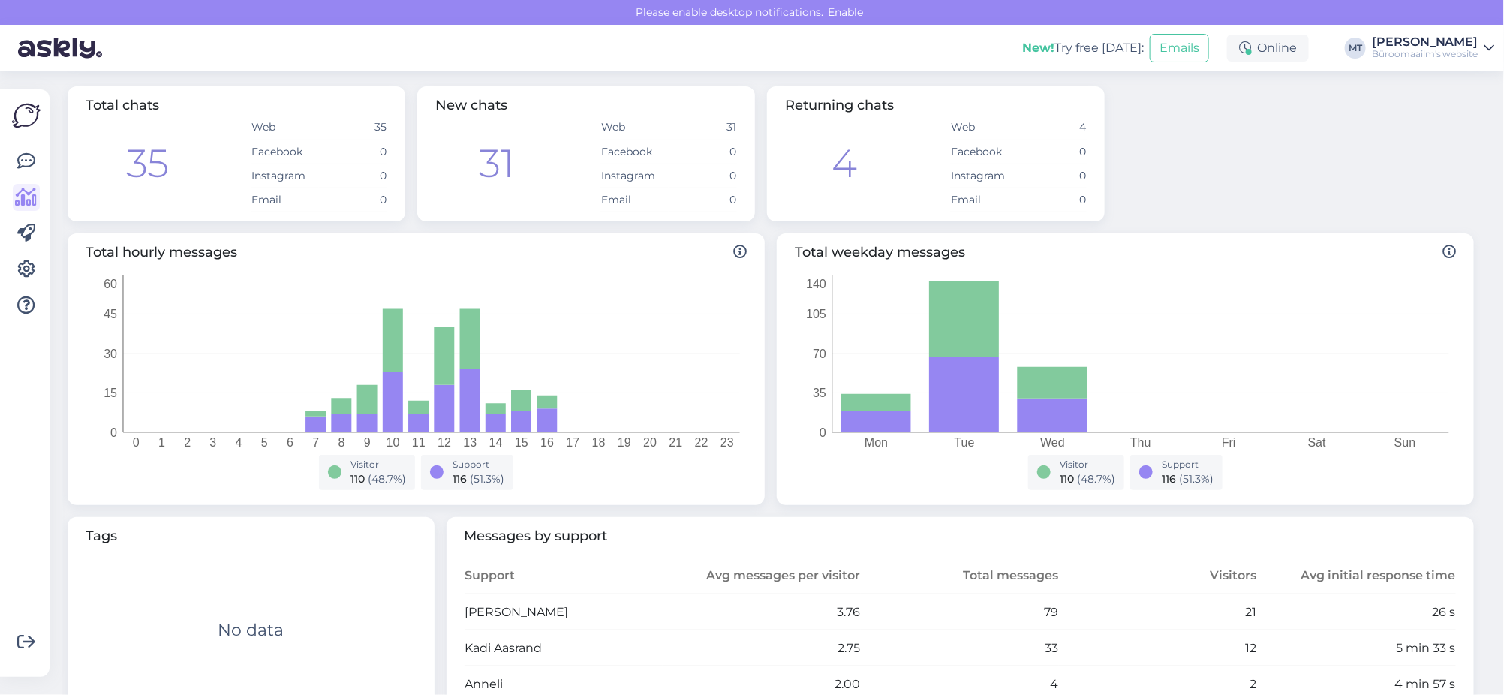
scroll to position [281, 0]
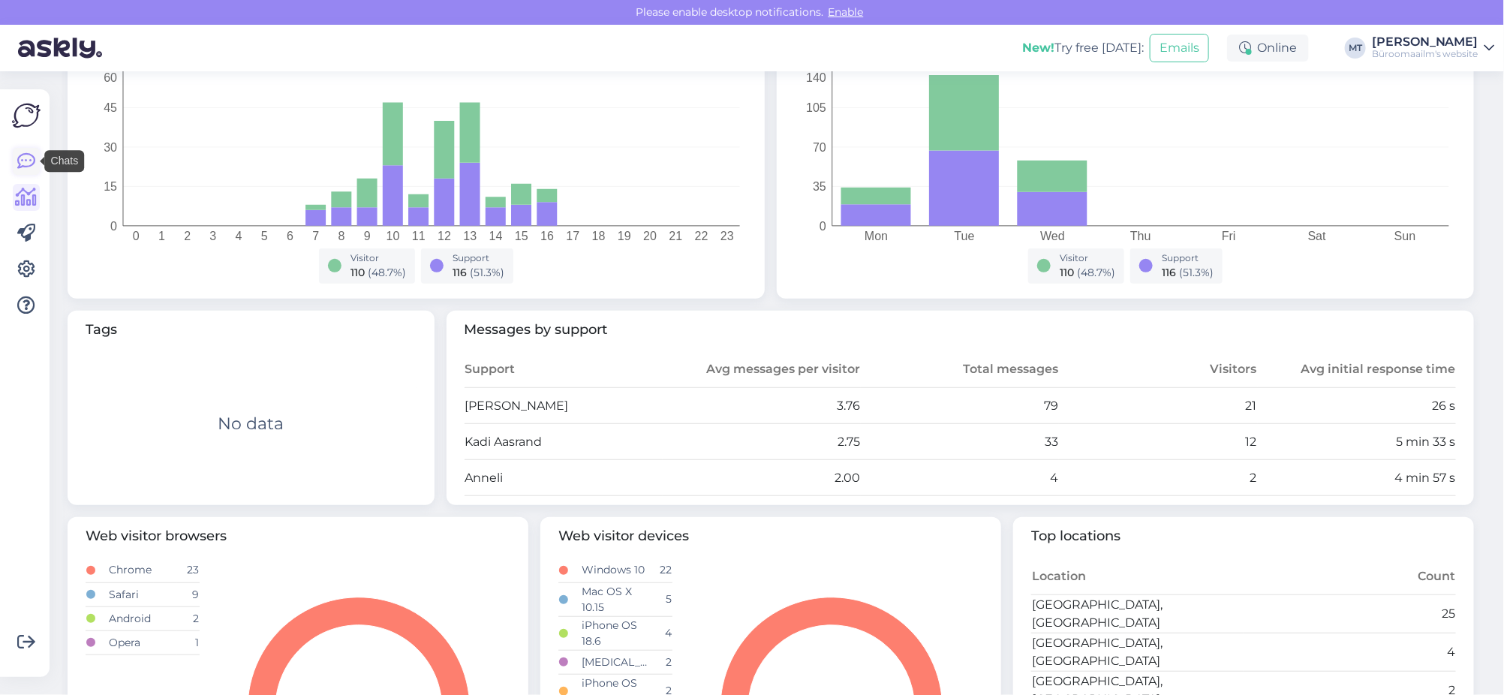
click at [23, 158] on icon at bounding box center [26, 161] width 18 height 18
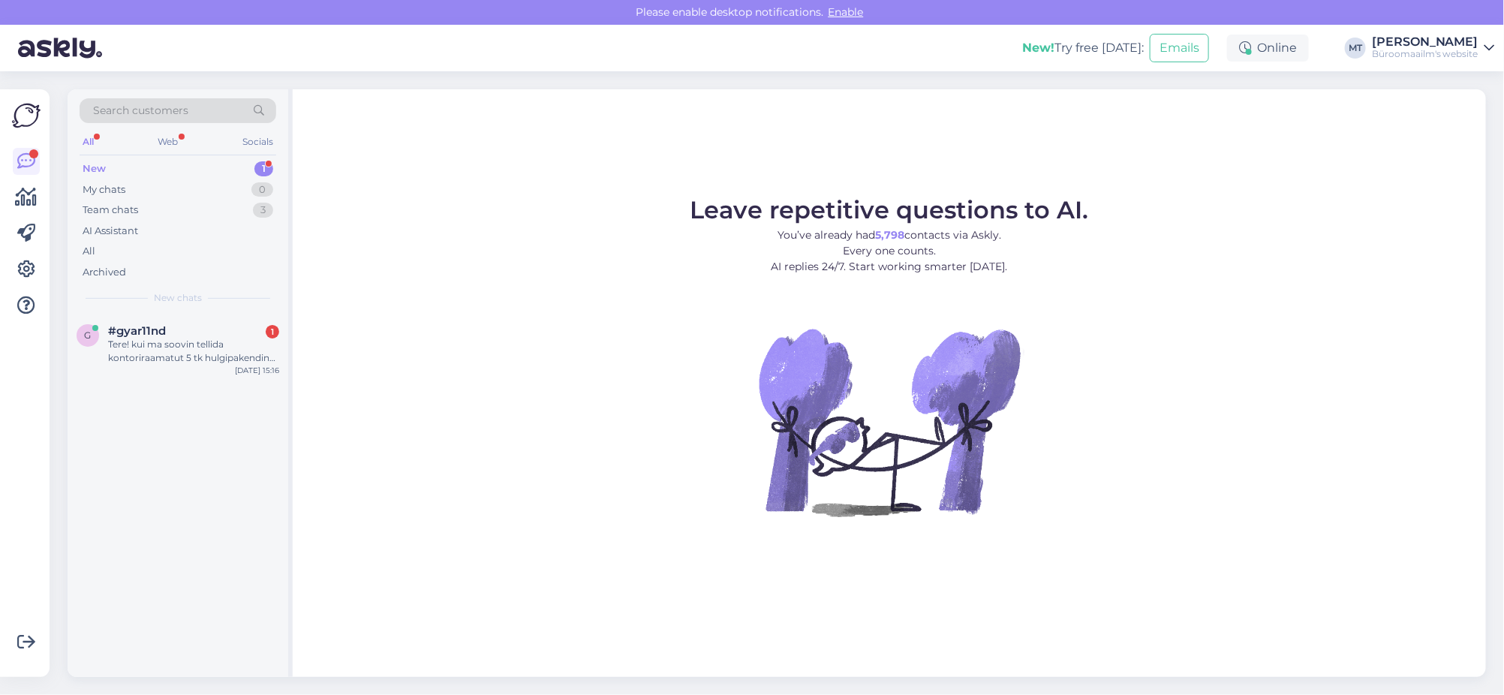
click at [93, 167] on div "New" at bounding box center [94, 168] width 23 height 15
click at [136, 346] on div "Tere! kui ma soovin tellida kontoriraamatut 5 tk hulgipakendina, siis kas ma li…" at bounding box center [193, 351] width 171 height 27
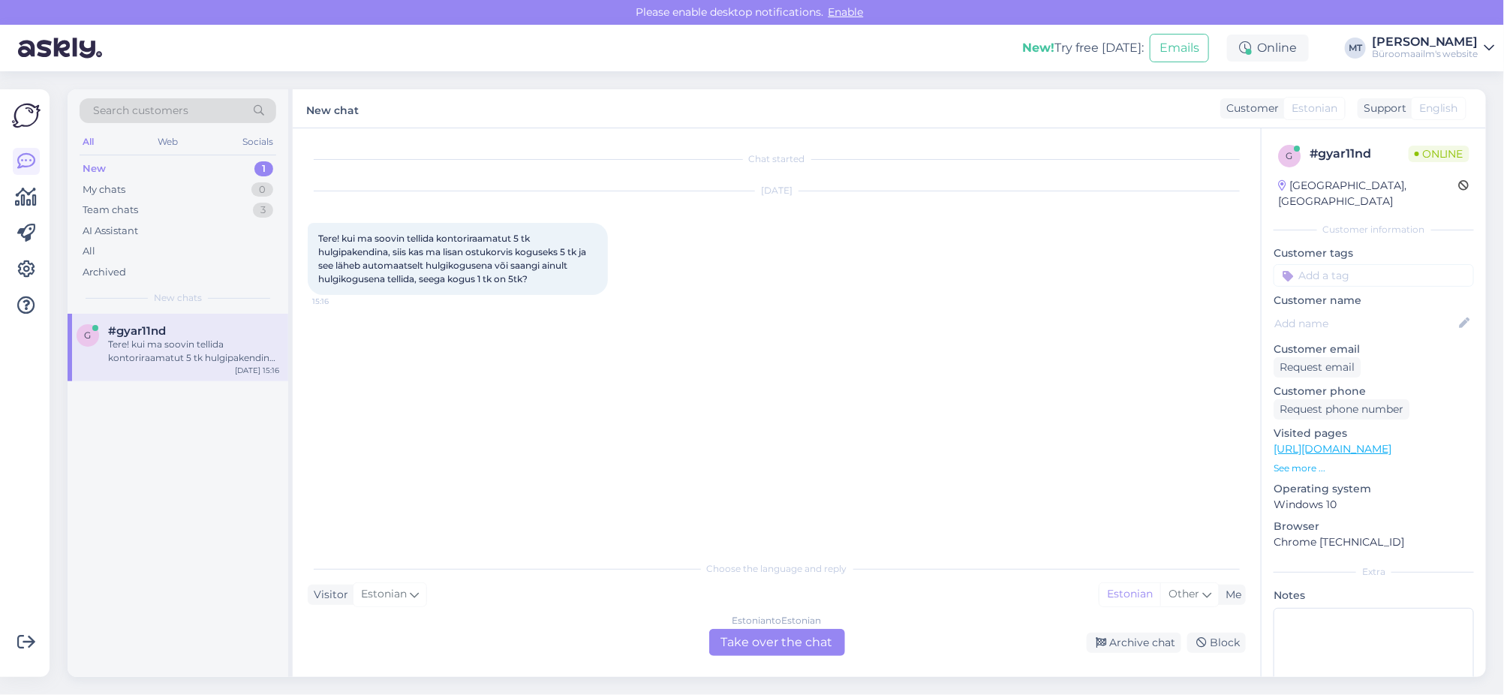
click at [754, 644] on div "Estonian to Estonian Take over the chat" at bounding box center [777, 642] width 136 height 27
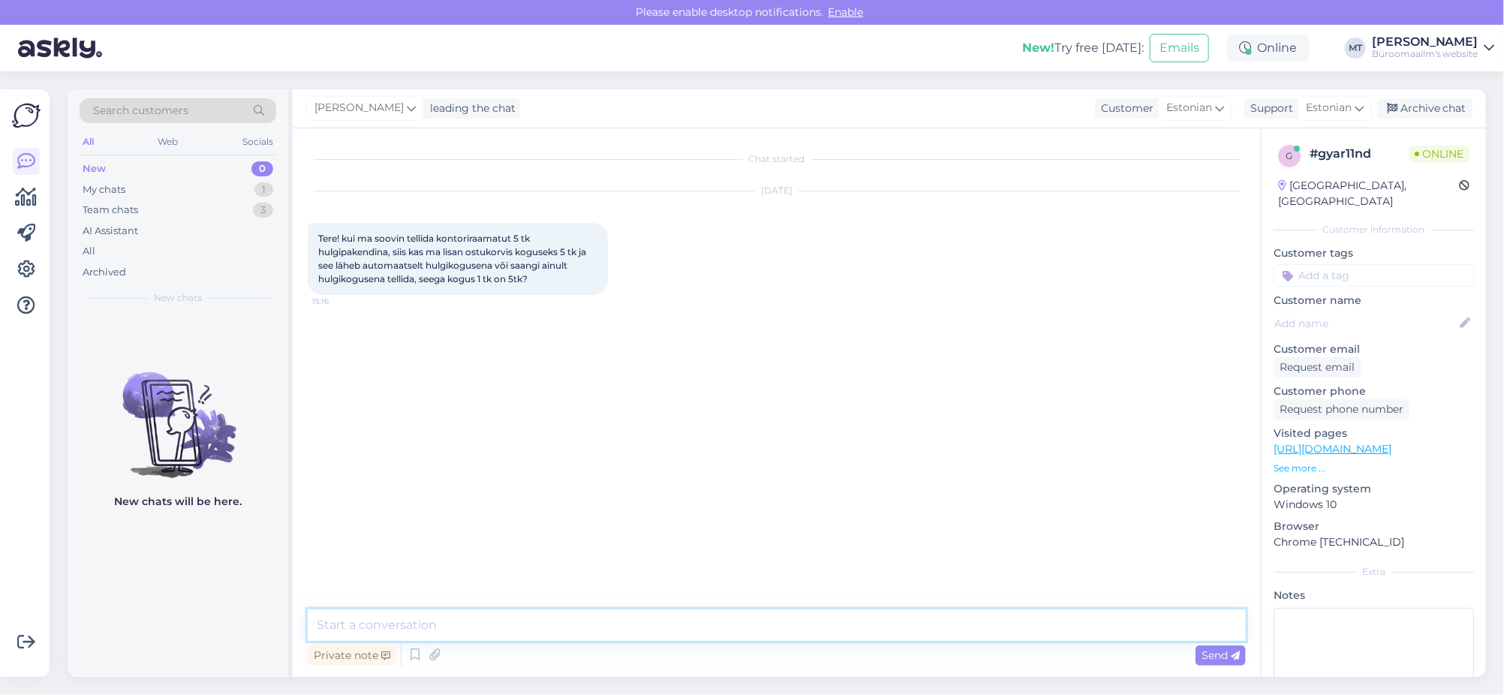
click at [461, 636] on textarea at bounding box center [777, 625] width 938 height 32
click at [781, 622] on textarea "Tere. Kõik tooted on meil arve 1 tk. kaupa. Kui toote juures on märge, et toode…" at bounding box center [777, 625] width 938 height 32
click at [1167, 630] on textarea "Tere. Kõik tooted on meil arve 1 tk. kaupa. Kui toote juures on märge, et toode…" at bounding box center [777, 625] width 938 height 32
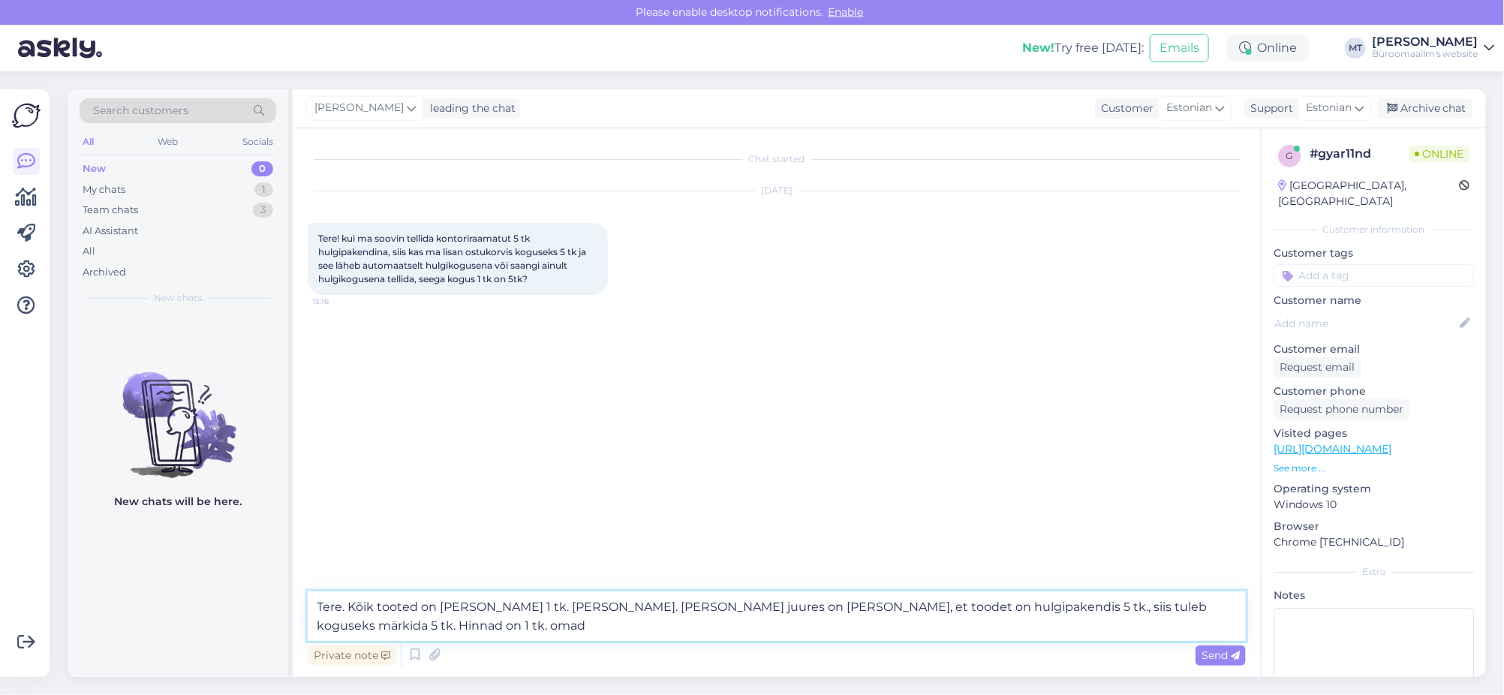
type textarea "Tere. Kõik tooted on meil arve 1 tk. kaupa. Kui toote juures on märge, et toode…"
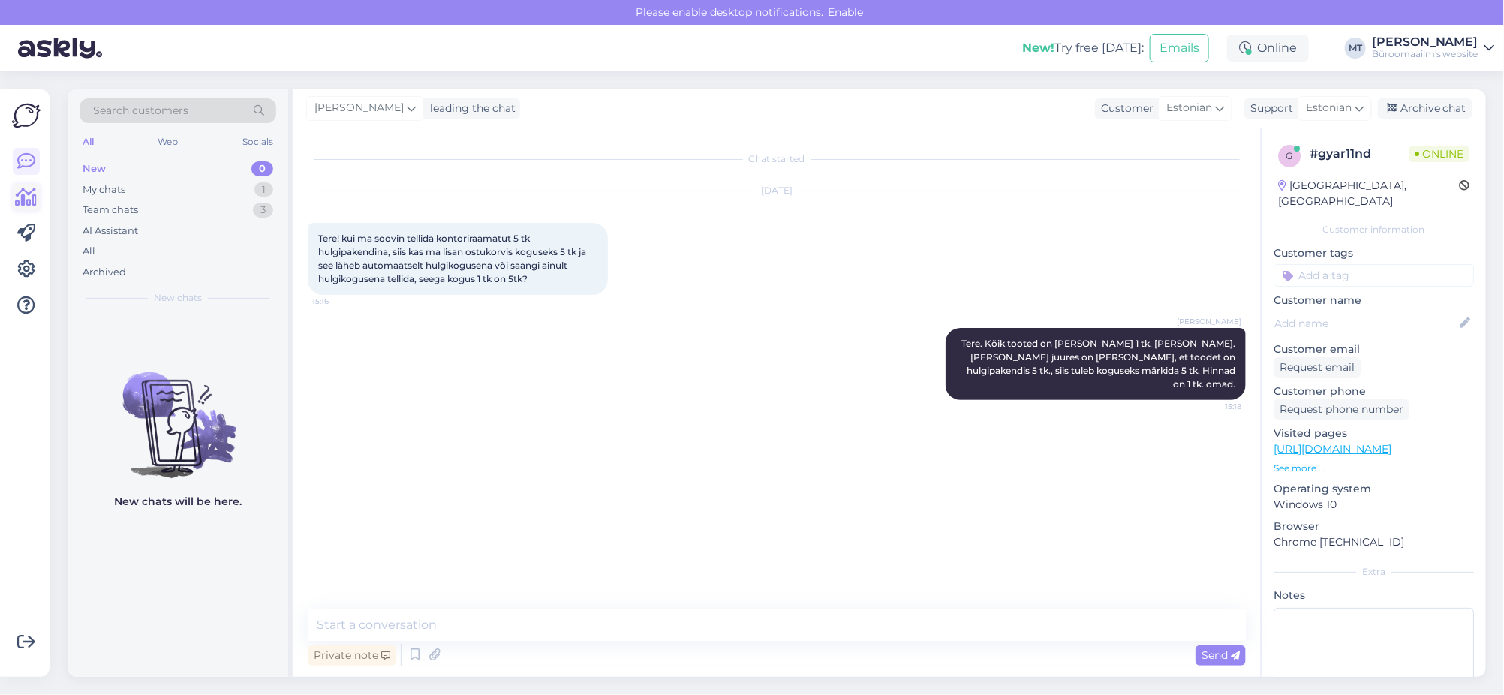
click at [25, 201] on icon at bounding box center [27, 197] width 22 height 18
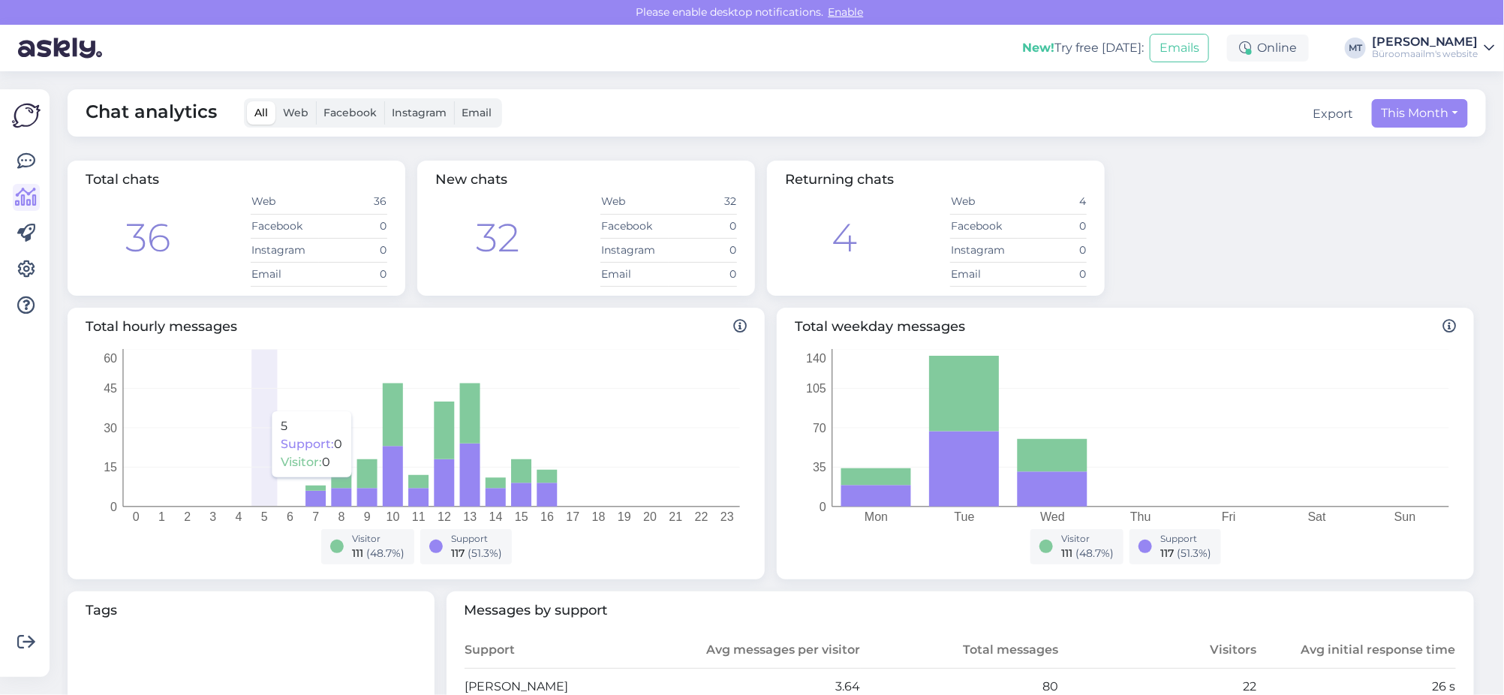
scroll to position [374, 0]
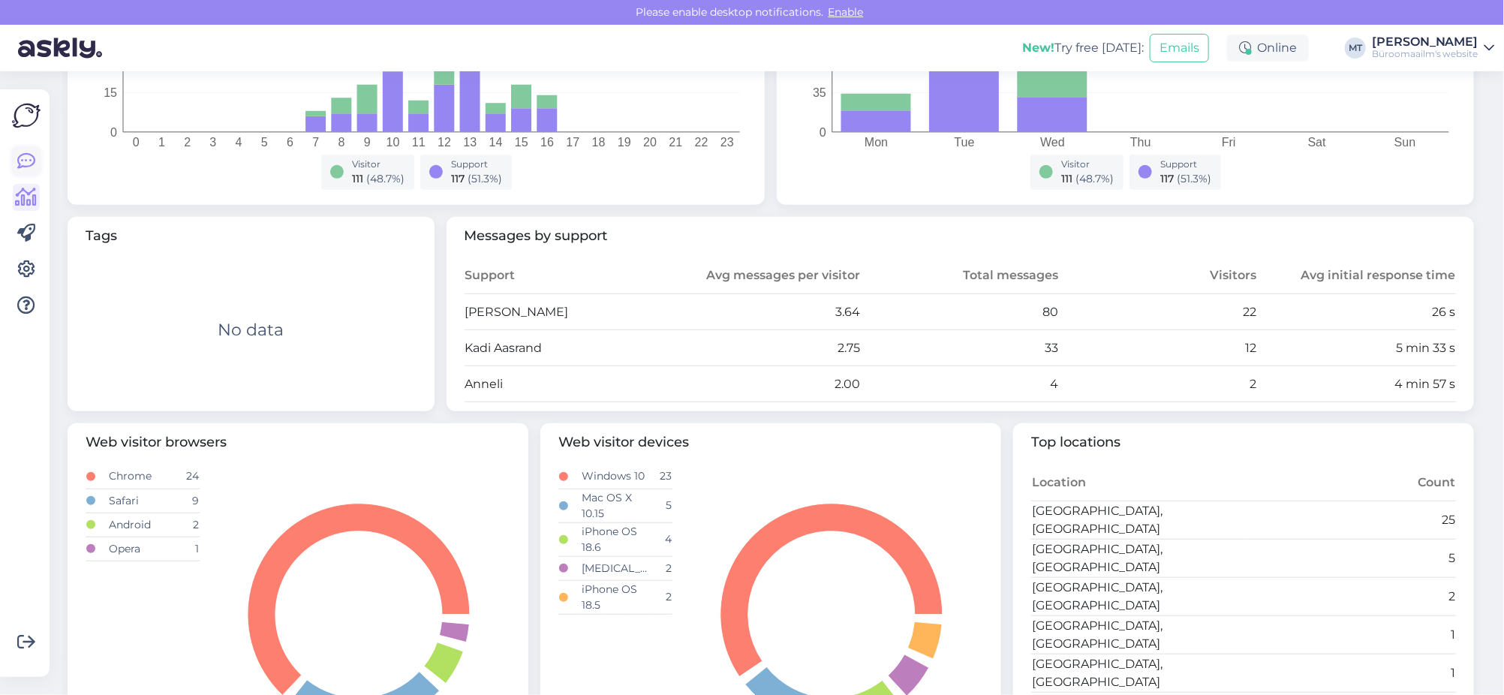
click at [31, 162] on icon at bounding box center [26, 161] width 18 height 18
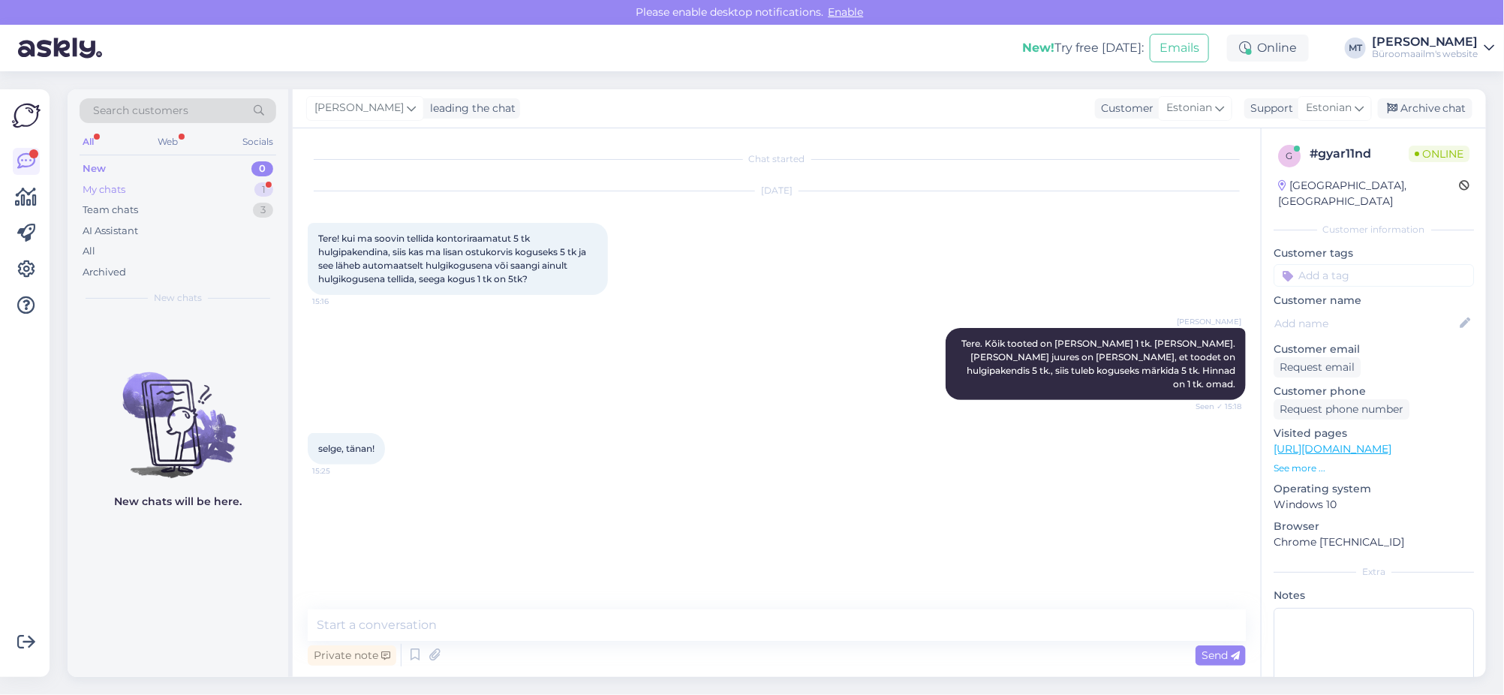
click at [88, 186] on div "My chats" at bounding box center [104, 189] width 43 height 15
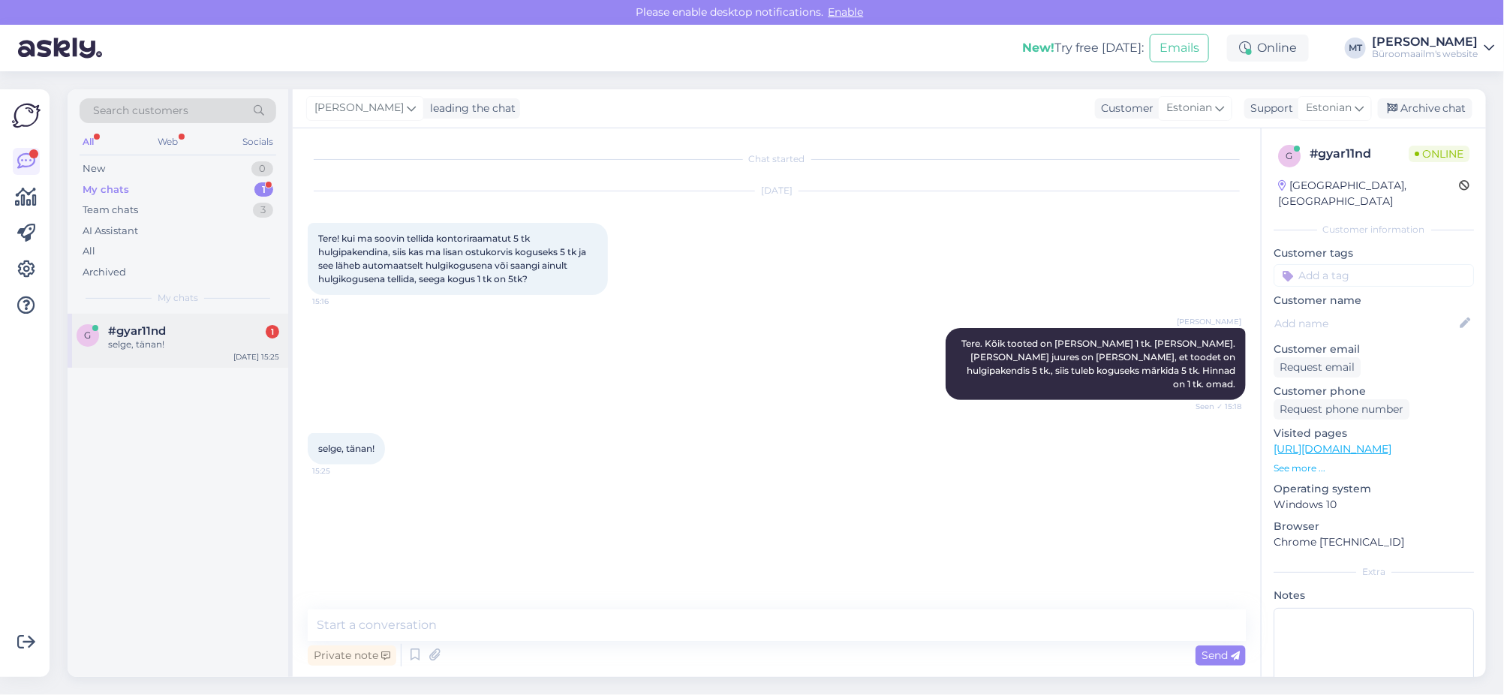
click at [139, 338] on div "selge, tänan!" at bounding box center [193, 345] width 171 height 14
click at [380, 633] on textarea at bounding box center [777, 625] width 938 height 32
type textarea "Aitäh."
click at [1429, 102] on div "Archive chat" at bounding box center [1425, 108] width 95 height 20
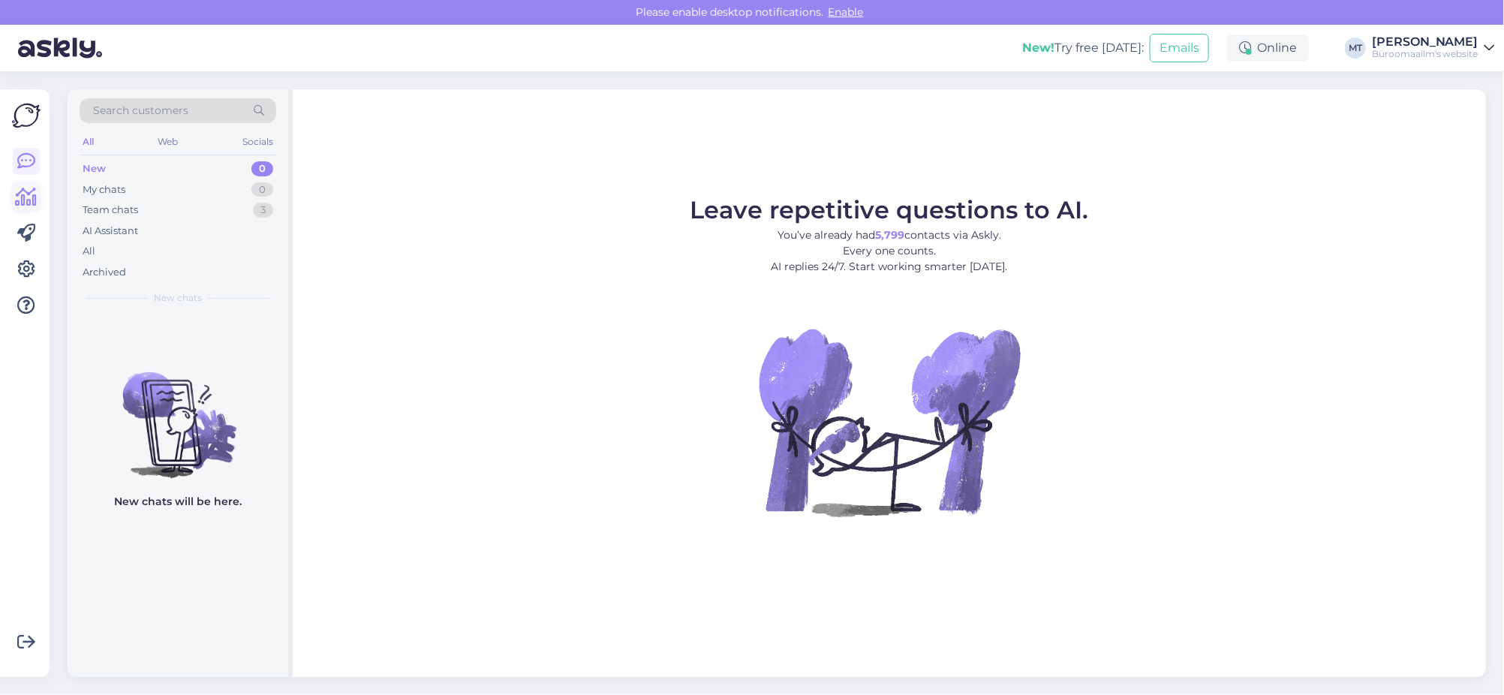
click at [21, 200] on icon at bounding box center [27, 197] width 22 height 18
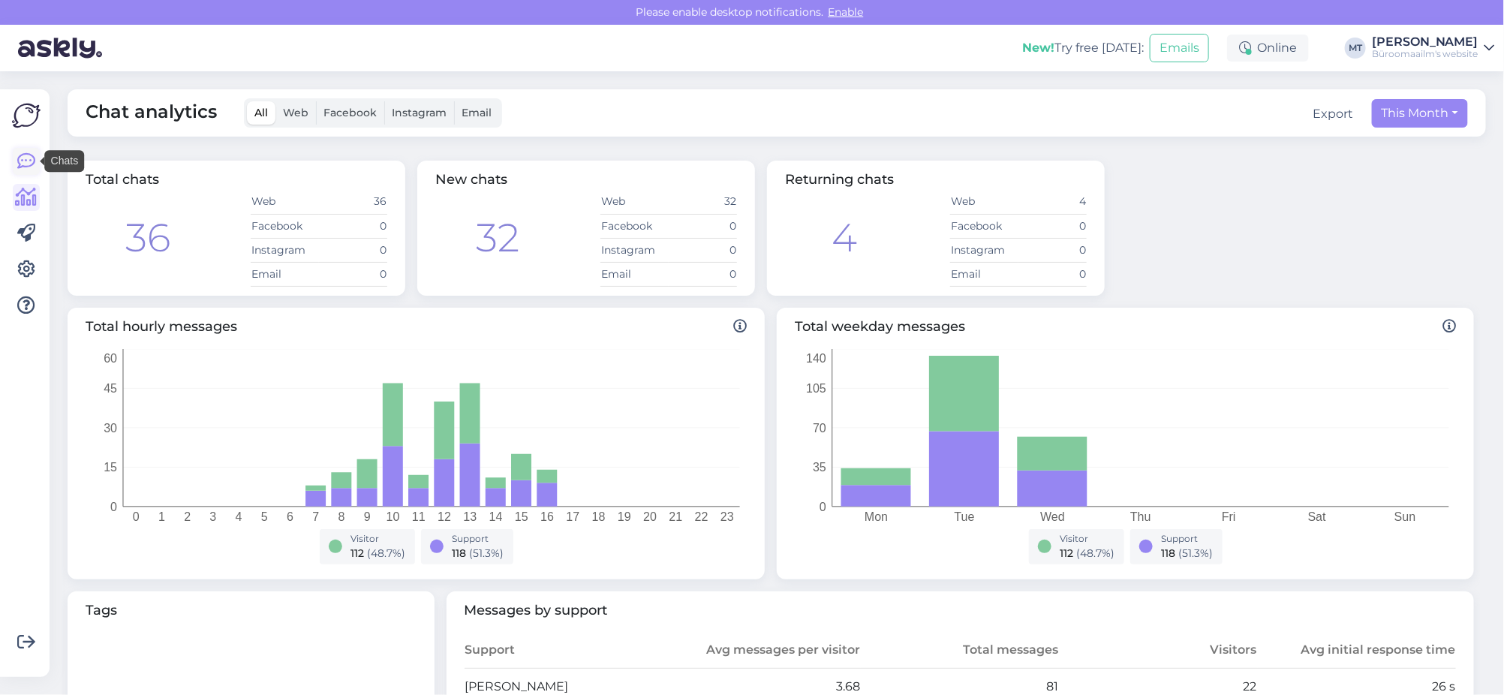
click at [26, 163] on icon at bounding box center [26, 161] width 18 height 18
